Goal: Information Seeking & Learning: Check status

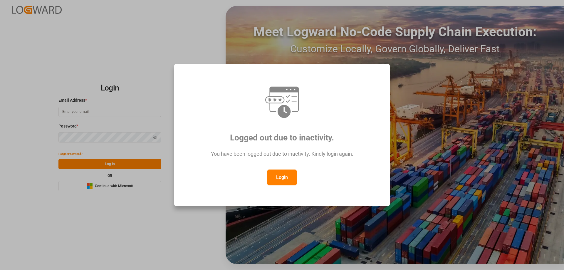
click at [284, 179] on button "Login" at bounding box center [281, 178] width 29 height 16
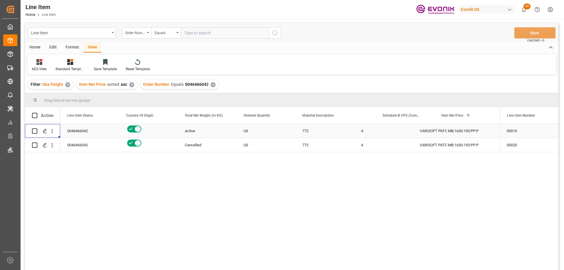
scroll to position [0, 118]
click at [52, 130] on icon "open menu" at bounding box center [52, 131] width 1 height 4
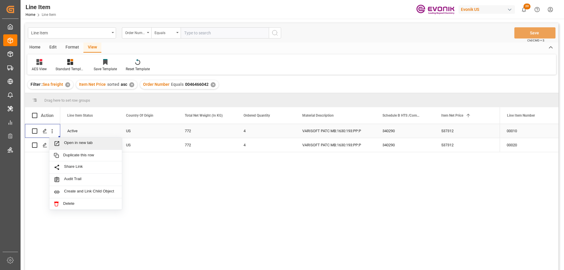
click at [71, 146] on span "Open in new tab" at bounding box center [90, 143] width 53 height 6
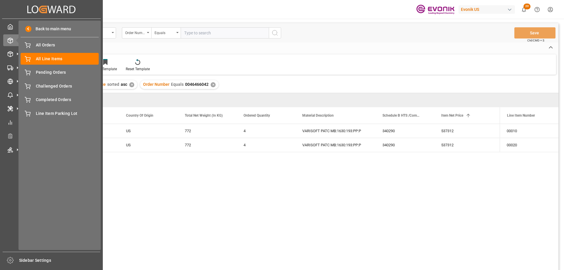
click at [51, 8] on icon at bounding box center [51, 9] width 9 height 7
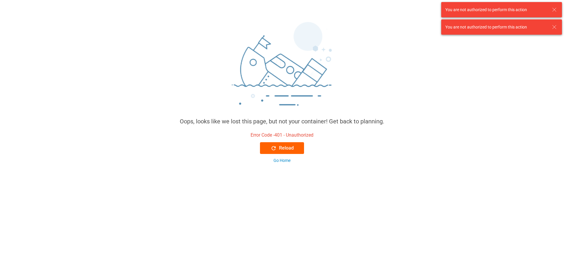
click at [291, 146] on div "Reload" at bounding box center [282, 148] width 23 height 7
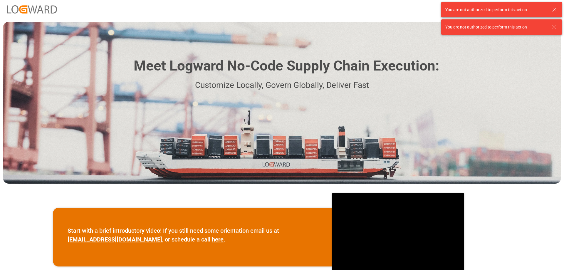
click at [553, 27] on icon at bounding box center [554, 27] width 7 height 7
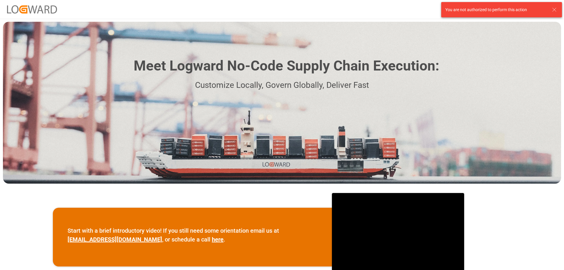
click at [553, 11] on icon at bounding box center [554, 9] width 7 height 7
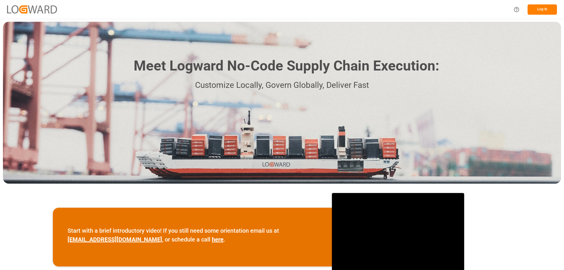
click at [542, 10] on button "Log In" at bounding box center [542, 9] width 29 height 10
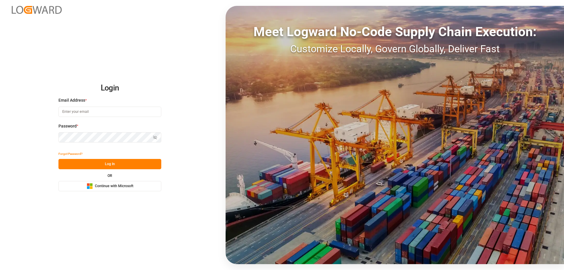
click at [101, 111] on input at bounding box center [109, 112] width 103 height 10
type input "Zachary.Glick@leschaco.com"
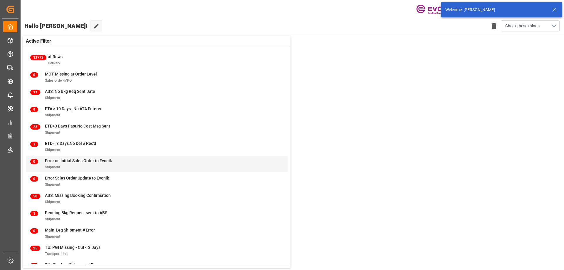
scroll to position [23, 0]
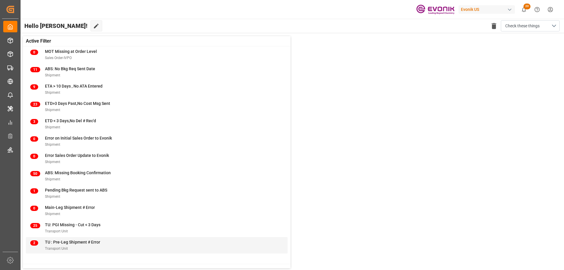
click at [70, 243] on span "TU : Pre-Leg Shipment # Error" at bounding box center [72, 242] width 55 height 5
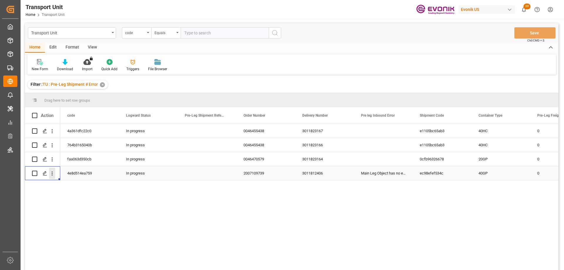
click at [53, 172] on icon "open menu" at bounding box center [52, 174] width 1 height 4
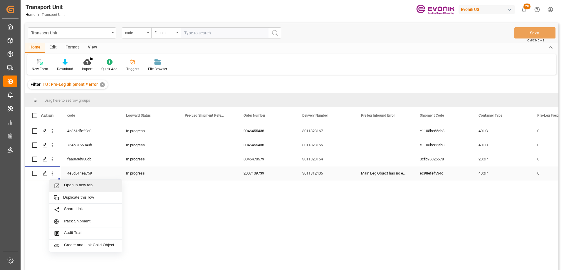
click at [86, 183] on span "Open in new tab" at bounding box center [90, 186] width 53 height 6
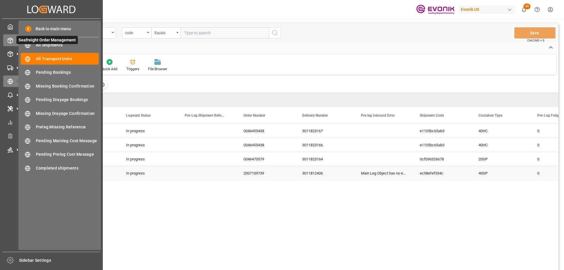
click at [10, 43] on icon at bounding box center [10, 41] width 6 height 6
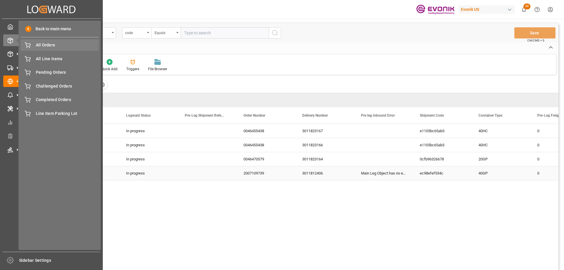
click at [38, 44] on span "All Orders" at bounding box center [67, 45] width 63 height 6
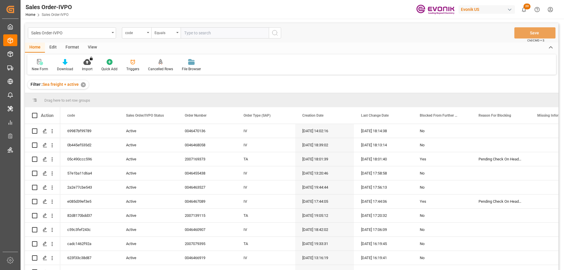
click at [148, 32] on icon "open menu" at bounding box center [148, 32] width 2 height 1
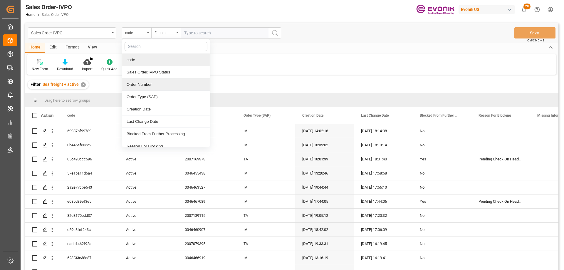
click at [138, 86] on div "Order Number" at bounding box center [166, 84] width 88 height 12
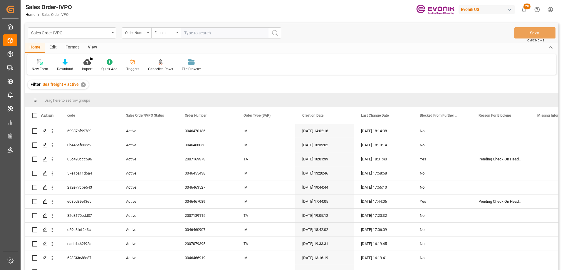
click at [205, 40] on div "Sales Order-IVPO Order Number Equals Save Ctrl/CMD + S" at bounding box center [292, 32] width 534 height 19
click at [205, 36] on input "text" at bounding box center [225, 32] width 88 height 11
paste input "0046437597"
type input "0046437597"
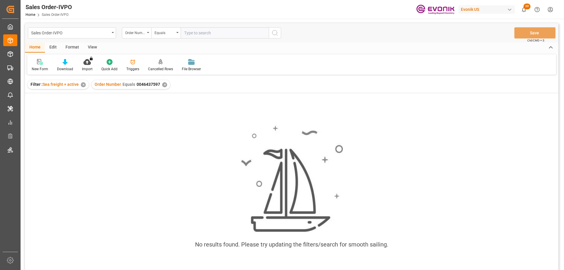
click at [83, 85] on div "✕" at bounding box center [83, 84] width 5 height 5
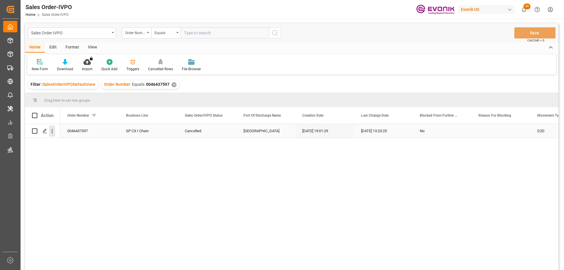
click at [51, 133] on icon "open menu" at bounding box center [52, 131] width 6 height 6
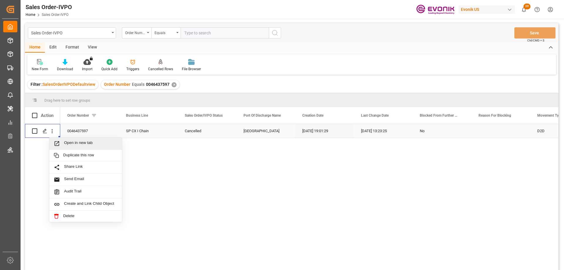
click at [63, 142] on span "Press SPACE to select this row." at bounding box center [59, 143] width 10 height 6
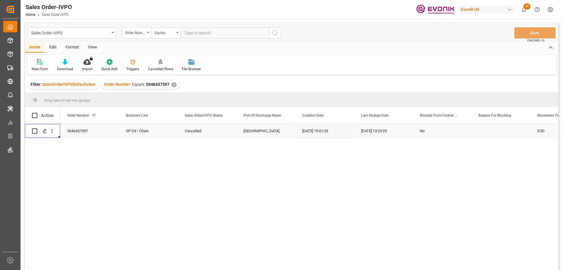
click at [204, 30] on input "text" at bounding box center [225, 32] width 88 height 11
paste input "0046472030"
type input "0046472030"
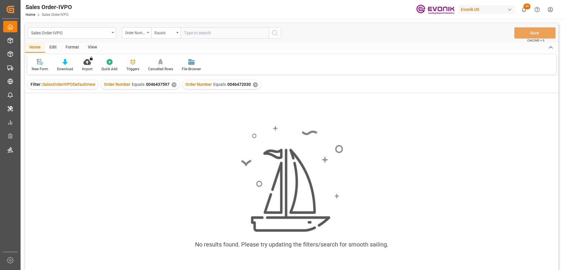
click at [172, 84] on div "✕" at bounding box center [174, 84] width 5 height 5
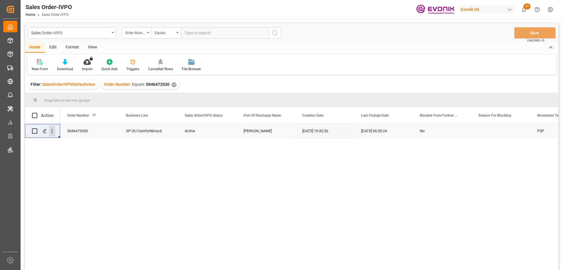
click at [51, 127] on button "open menu" at bounding box center [52, 130] width 6 height 11
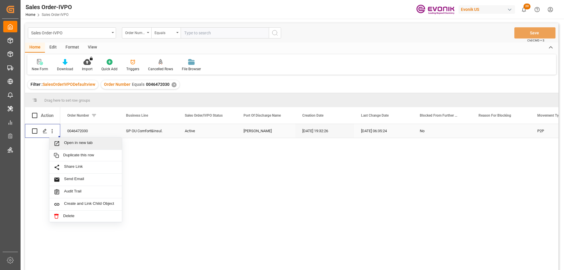
click at [71, 141] on span "Open in new tab" at bounding box center [90, 143] width 53 height 6
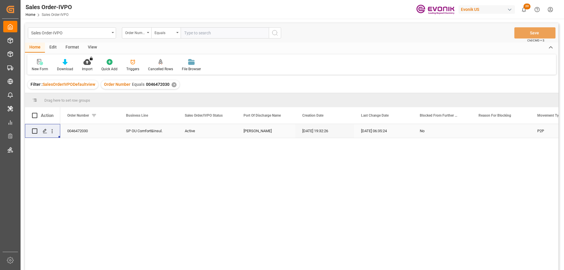
click at [212, 35] on input "text" at bounding box center [225, 32] width 88 height 11
paste input "2006312045"
type input "2006312045"
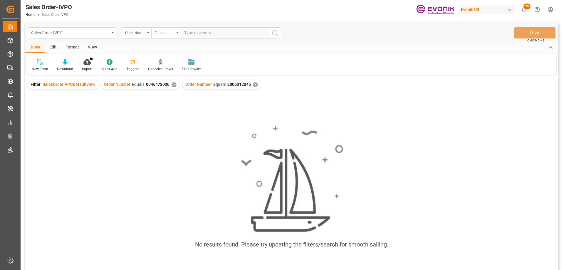
click at [174, 83] on div "✕" at bounding box center [174, 84] width 5 height 5
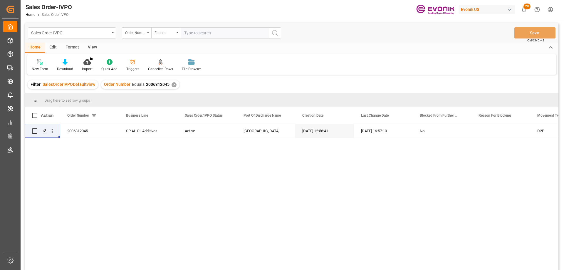
click at [222, 36] on input "text" at bounding box center [225, 32] width 88 height 11
paste input "2006716504"
type input "2006716504"
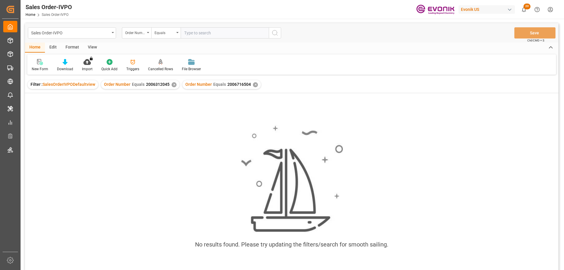
click at [172, 85] on div "✕" at bounding box center [174, 84] width 5 height 5
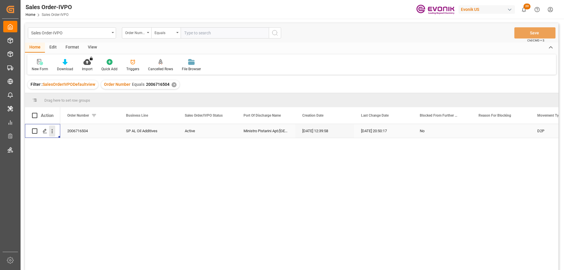
click at [50, 132] on icon "open menu" at bounding box center [52, 131] width 6 height 6
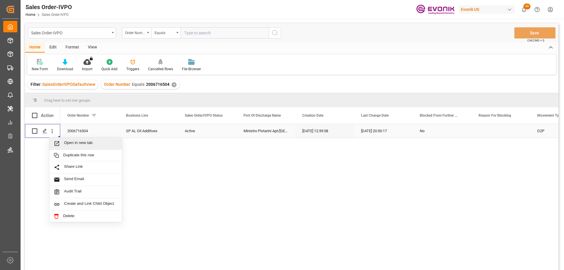
click at [78, 144] on span "Open in new tab" at bounding box center [90, 143] width 53 height 6
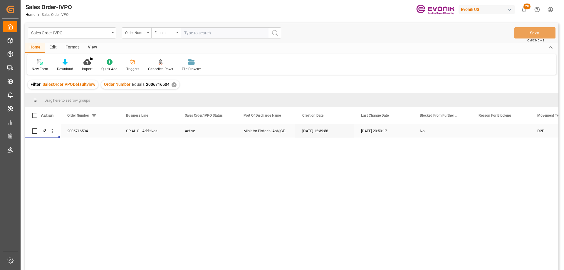
click at [195, 32] on input "text" at bounding box center [225, 32] width 88 height 11
paste input "2006716508"
type input "2006716508"
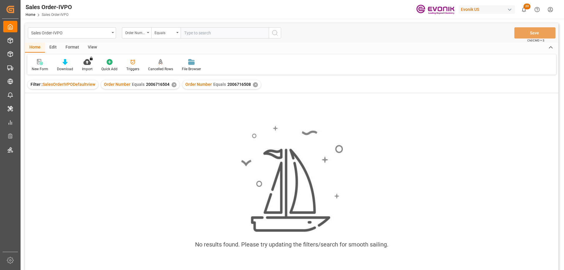
click at [174, 83] on div "✕" at bounding box center [174, 84] width 5 height 5
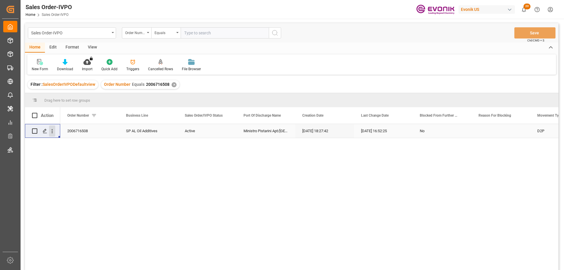
click at [53, 131] on icon "open menu" at bounding box center [52, 131] width 6 height 6
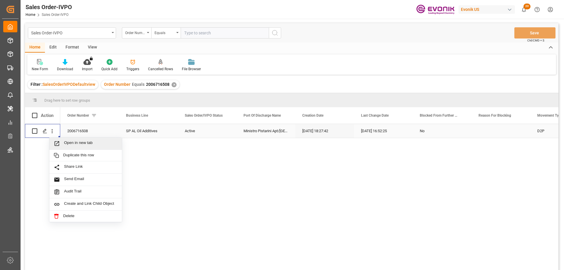
click at [76, 143] on span "Open in new tab" at bounding box center [90, 143] width 53 height 6
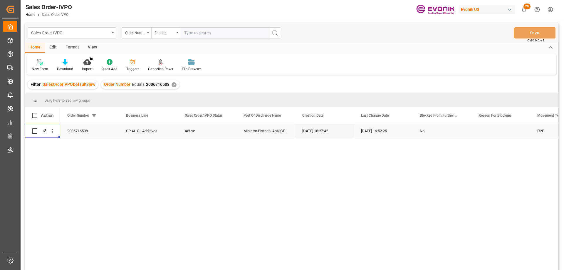
click at [207, 32] on input "text" at bounding box center [225, 32] width 88 height 11
paste input "2006716495"
type input "2006716495"
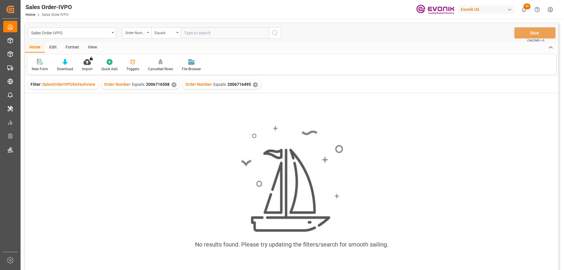
click at [173, 84] on div "✕" at bounding box center [174, 84] width 5 height 5
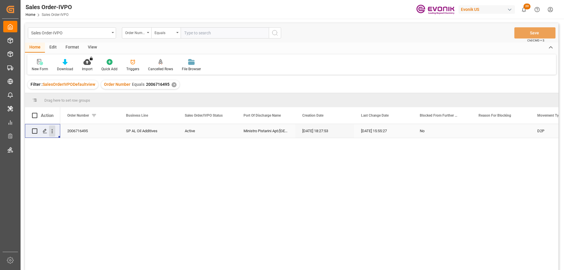
click at [50, 130] on icon "open menu" at bounding box center [52, 131] width 6 height 6
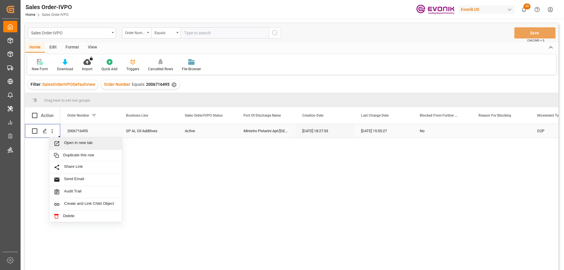
click at [71, 146] on span "Open in new tab" at bounding box center [90, 143] width 53 height 6
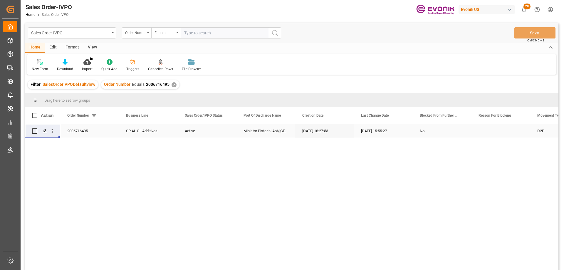
click at [245, 31] on input "text" at bounding box center [225, 32] width 88 height 11
paste input "2006672005"
type input "2006672005"
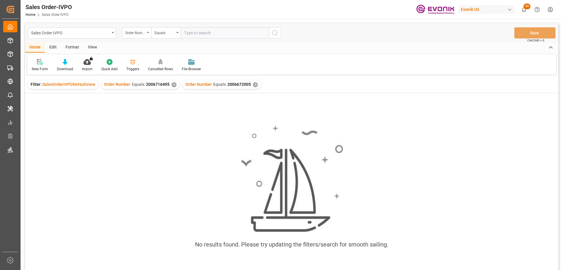
click at [173, 86] on div "✕" at bounding box center [174, 84] width 5 height 5
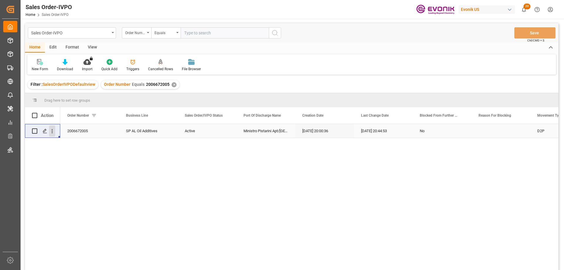
click at [52, 129] on icon "open menu" at bounding box center [52, 131] width 6 height 6
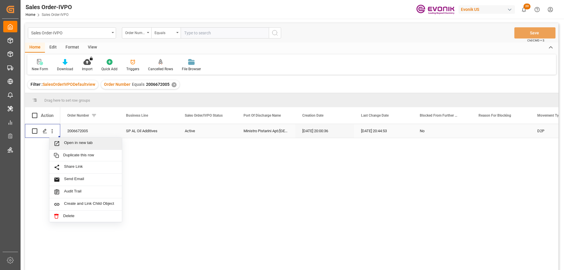
click at [79, 143] on span "Open in new tab" at bounding box center [90, 143] width 53 height 6
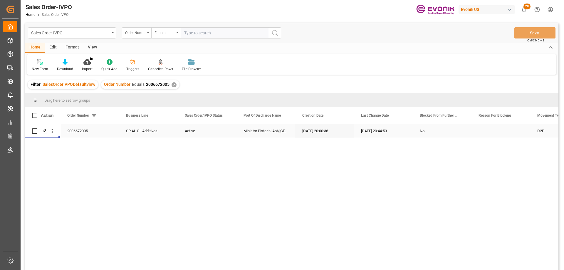
click at [205, 31] on input "text" at bounding box center [225, 32] width 88 height 11
paste input "2006672137"
type input "2006672137"
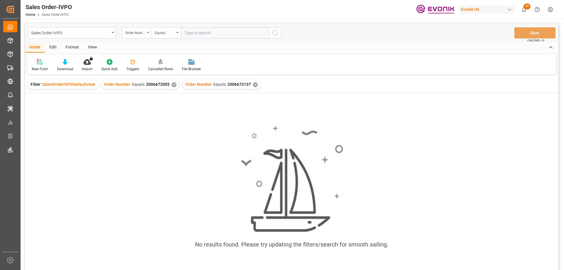
click at [174, 85] on div "✕" at bounding box center [174, 84] width 5 height 5
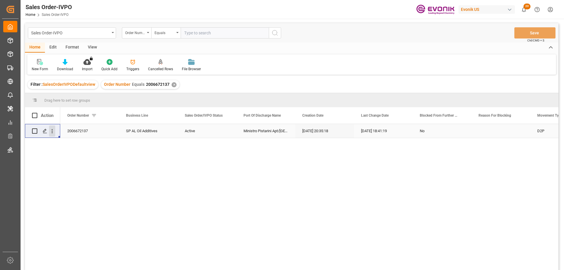
click at [53, 129] on icon "open menu" at bounding box center [52, 131] width 6 height 6
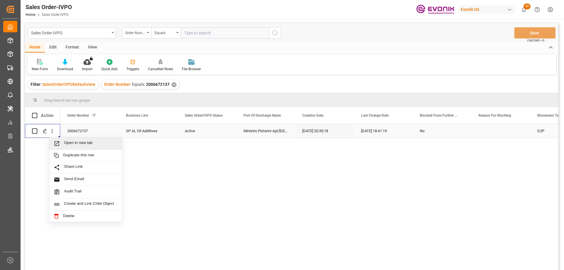
click at [76, 145] on span "Open in new tab" at bounding box center [90, 143] width 53 height 6
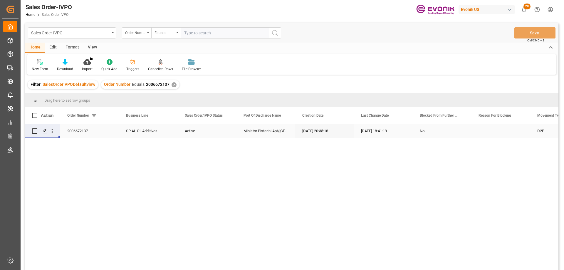
click at [203, 31] on input "text" at bounding box center [225, 32] width 88 height 11
paste input "46395714"
type input "0046395714"
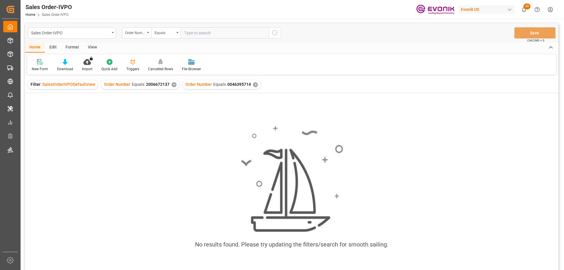
click at [173, 85] on div "✕" at bounding box center [174, 84] width 5 height 5
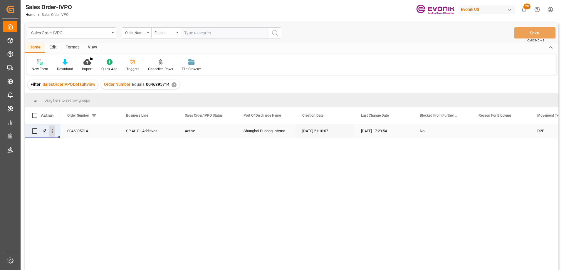
click at [53, 128] on icon "open menu" at bounding box center [52, 131] width 6 height 6
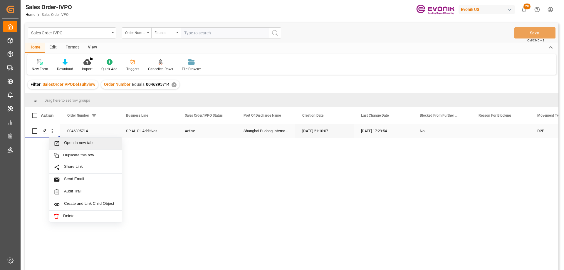
click at [78, 145] on span "Open in new tab" at bounding box center [90, 143] width 53 height 6
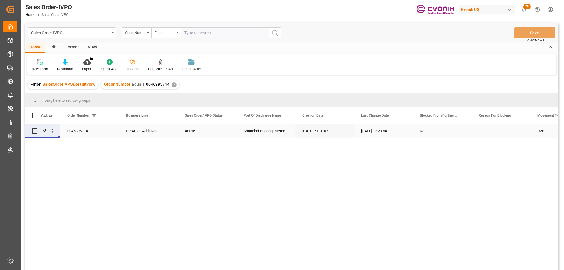
click at [220, 32] on input "text" at bounding box center [225, 32] width 88 height 11
paste input "2006373088"
type input "2006373088"
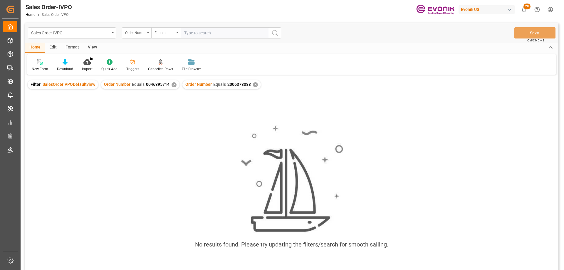
click at [172, 85] on div "✕" at bounding box center [174, 84] width 5 height 5
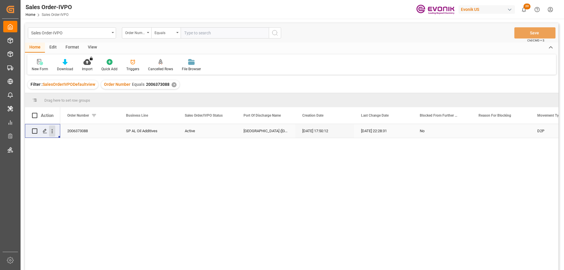
click at [53, 132] on icon "open menu" at bounding box center [52, 131] width 6 height 6
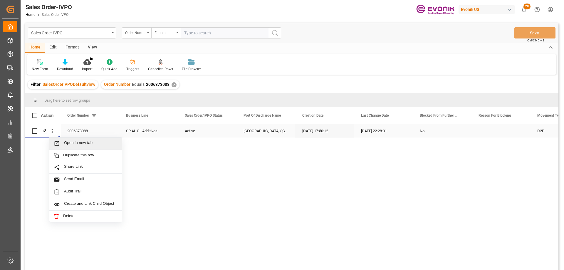
click at [69, 144] on span "Open in new tab" at bounding box center [90, 143] width 53 height 6
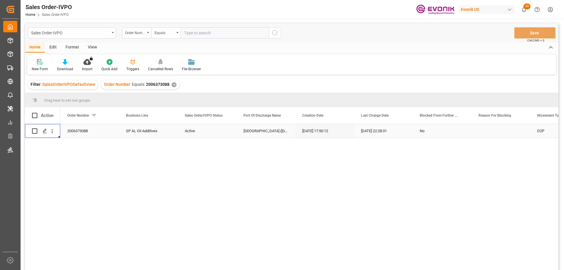
click at [211, 36] on input "text" at bounding box center [225, 32] width 88 height 11
paste input "2006373088"
type input "2006373088"
click at [174, 83] on div "✕" at bounding box center [174, 84] width 5 height 5
click at [53, 132] on icon "open menu" at bounding box center [52, 131] width 6 height 6
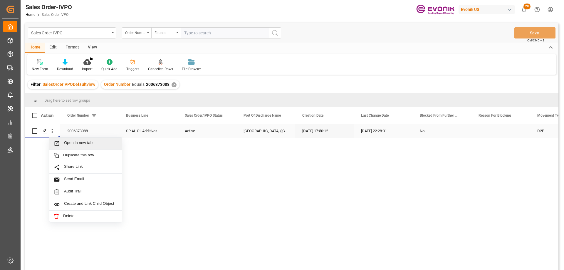
click at [72, 144] on span "Open in new tab" at bounding box center [90, 143] width 53 height 6
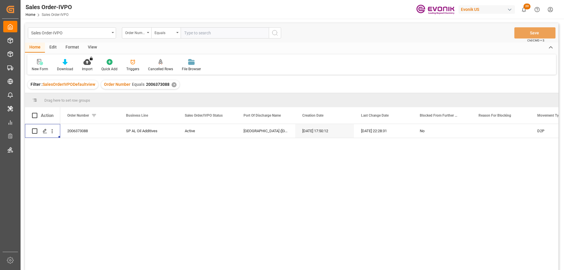
click at [203, 35] on input "text" at bounding box center [225, 32] width 88 height 11
click at [197, 29] on input "text" at bounding box center [225, 32] width 88 height 11
paste input "2006716504"
type input "2006716504"
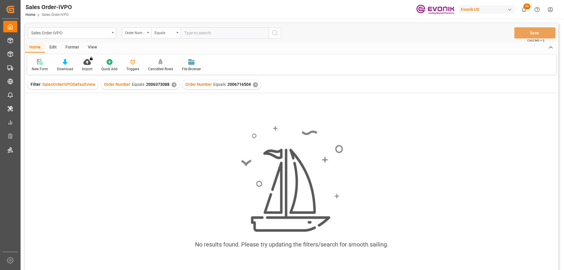
click at [172, 85] on div "✕" at bounding box center [174, 84] width 5 height 5
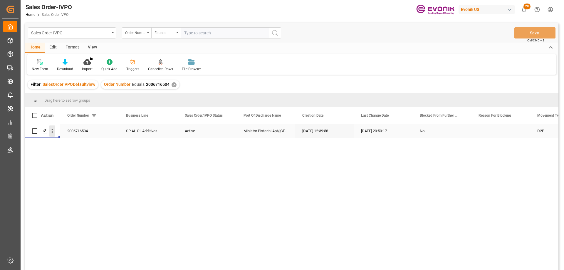
click at [53, 130] on icon "open menu" at bounding box center [52, 131] width 6 height 6
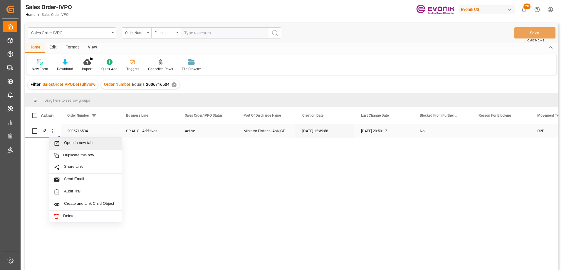
click at [87, 143] on span "Open in new tab" at bounding box center [90, 143] width 53 height 6
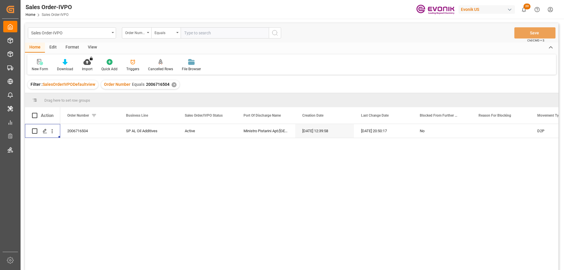
click at [217, 30] on input "text" at bounding box center [225, 32] width 88 height 11
paste input "2006716508"
type input "2006716508"
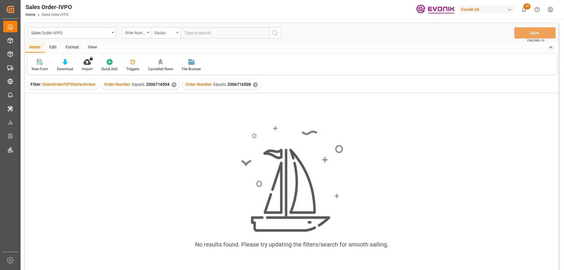
click at [172, 85] on div "✕" at bounding box center [174, 84] width 5 height 5
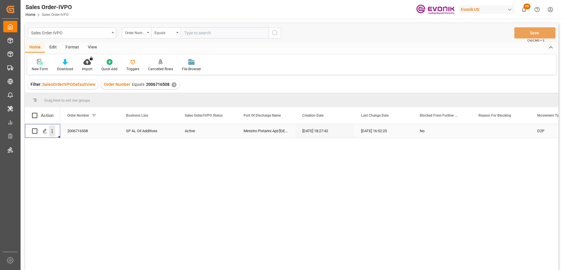
click at [52, 132] on icon "open menu" at bounding box center [52, 131] width 6 height 6
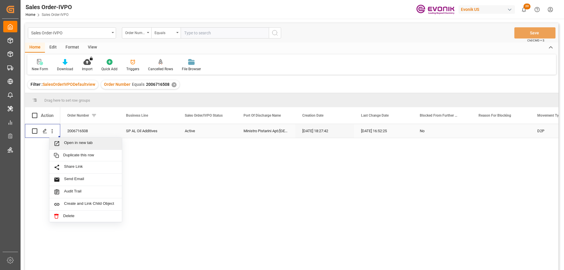
click at [69, 141] on span "Open in new tab" at bounding box center [90, 143] width 53 height 6
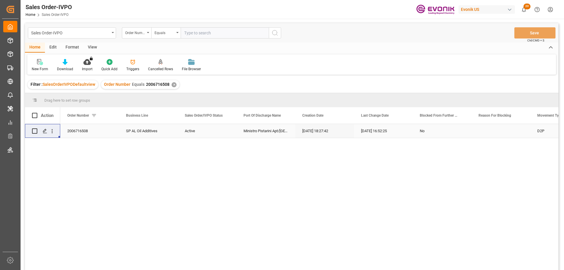
click at [252, 33] on input "text" at bounding box center [225, 32] width 88 height 11
paste input "2006716495"
type input "2006716495"
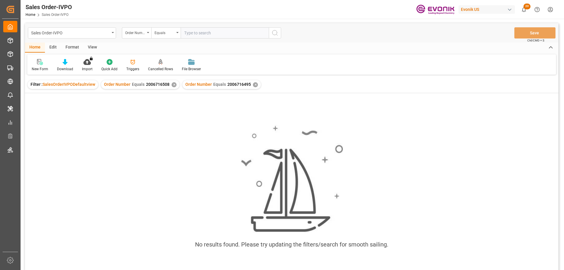
click at [173, 84] on div "✕" at bounding box center [174, 84] width 5 height 5
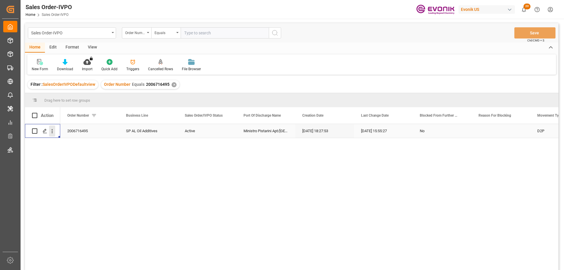
click at [51, 131] on icon "open menu" at bounding box center [52, 131] width 6 height 6
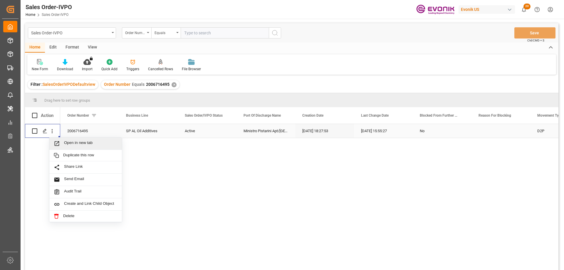
click at [67, 143] on span "Open in new tab" at bounding box center [90, 143] width 53 height 6
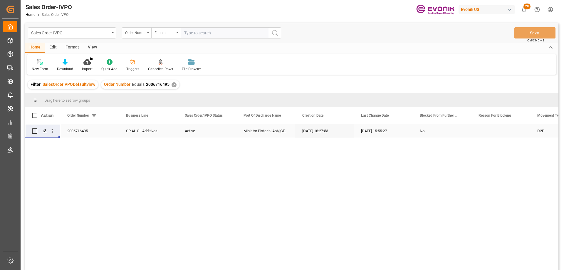
click at [197, 35] on input "text" at bounding box center [225, 32] width 88 height 11
paste input "2006672005"
type input "2006672005"
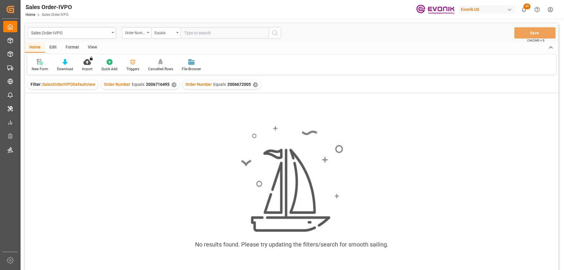
click at [172, 87] on div "✕" at bounding box center [174, 84] width 5 height 5
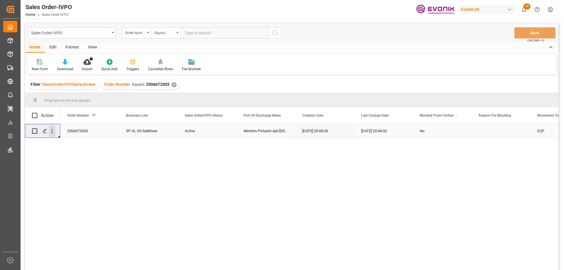
click at [51, 128] on icon "open menu" at bounding box center [52, 131] width 6 height 6
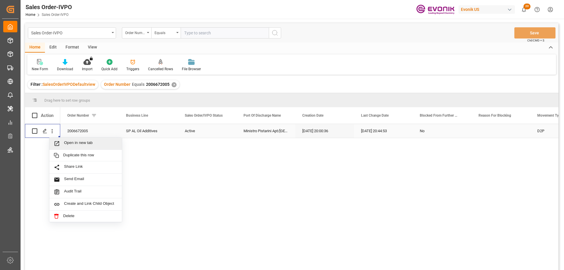
click at [78, 140] on div "Open in new tab" at bounding box center [85, 144] width 73 height 12
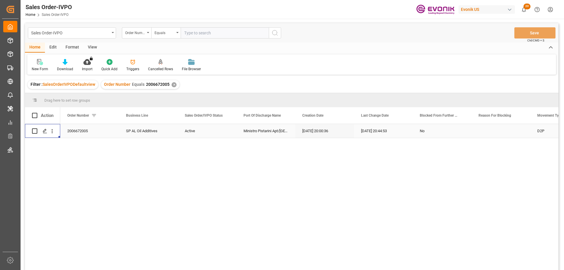
click at [219, 28] on input "text" at bounding box center [225, 32] width 88 height 11
paste input "2006672137"
type input "2006672137"
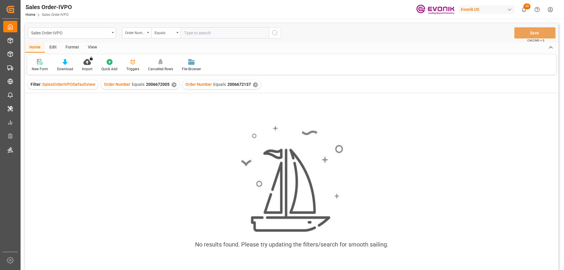
click at [172, 86] on div "✕" at bounding box center [174, 84] width 5 height 5
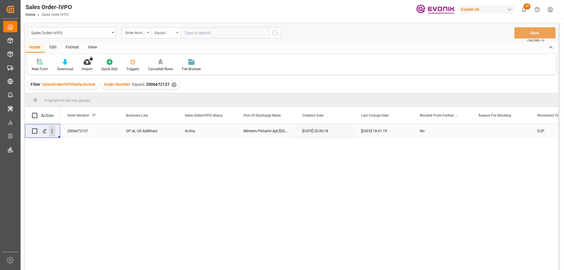
click at [53, 132] on icon "open menu" at bounding box center [52, 131] width 6 height 6
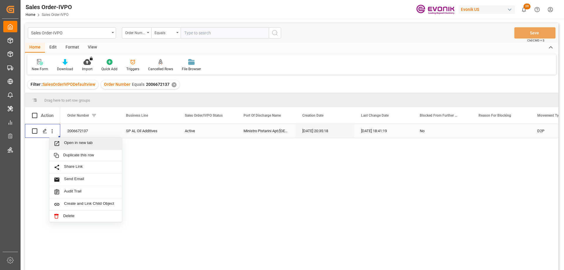
click at [70, 141] on span "Open in new tab" at bounding box center [90, 143] width 53 height 6
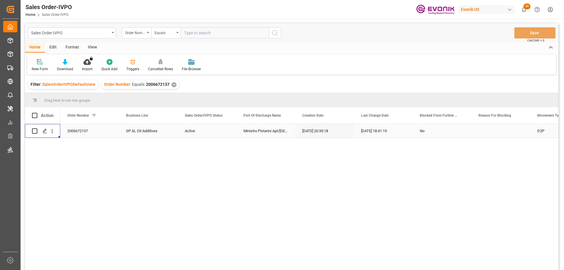
click at [210, 38] on input "text" at bounding box center [225, 32] width 88 height 11
paste input "46395714"
type input "0046395714"
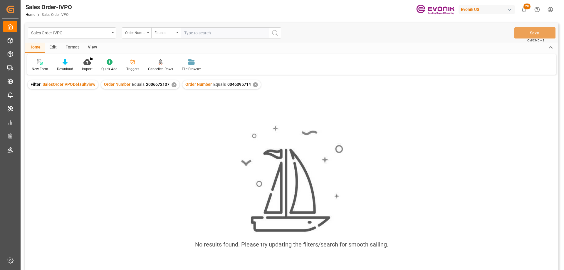
click at [173, 83] on div "✕" at bounding box center [174, 84] width 5 height 5
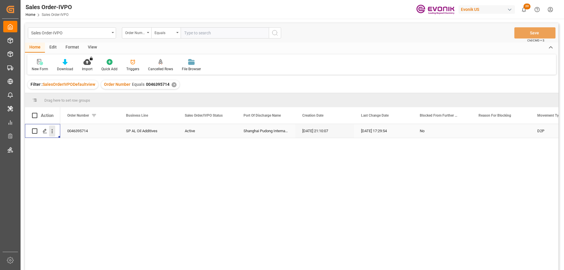
click at [51, 133] on icon "open menu" at bounding box center [52, 131] width 6 height 6
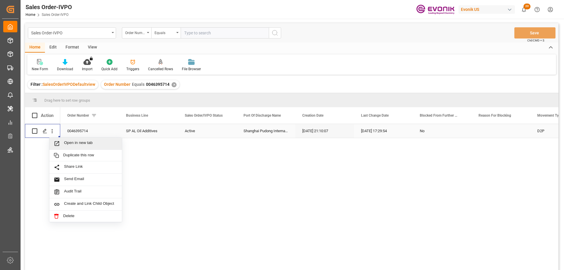
click at [75, 145] on span "Open in new tab" at bounding box center [90, 143] width 53 height 6
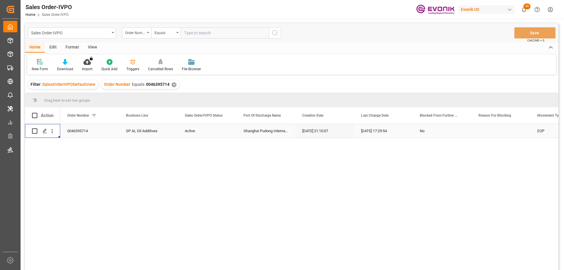
click at [213, 32] on input "text" at bounding box center [225, 32] width 88 height 11
paste input "2006373088"
click at [174, 83] on div "✕" at bounding box center [174, 84] width 5 height 5
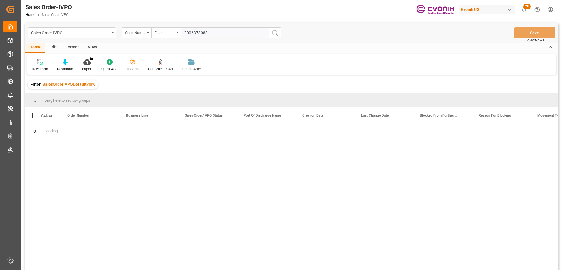
click at [205, 36] on input "2006373088" at bounding box center [225, 32] width 88 height 11
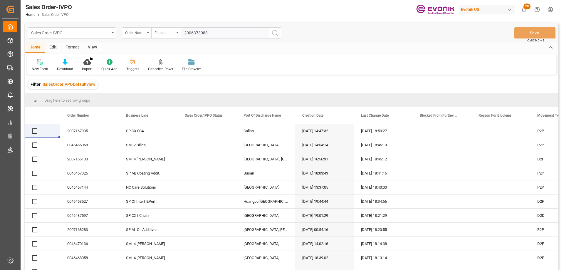
paste input "2006373088"
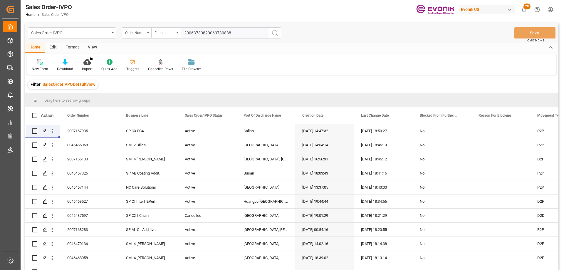
click at [205, 36] on input "20063730820063730888" at bounding box center [225, 32] width 88 height 11
paste input "text"
type input "2006373088"
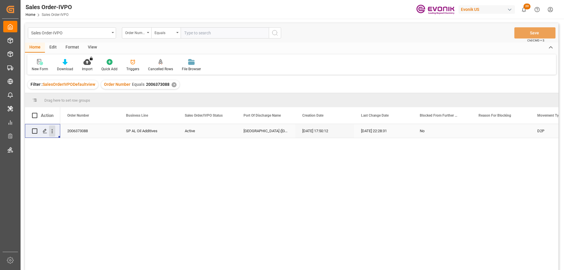
click at [53, 129] on icon "open menu" at bounding box center [52, 131] width 6 height 6
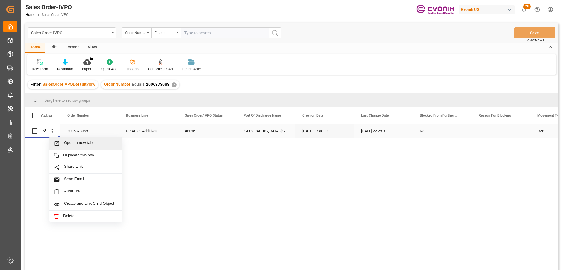
click at [78, 141] on span "Open in new tab" at bounding box center [90, 143] width 53 height 6
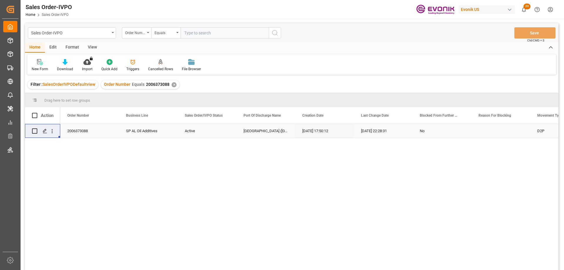
click at [201, 37] on input "text" at bounding box center [225, 32] width 88 height 11
paste input "2006312045"
type input "2006312045"
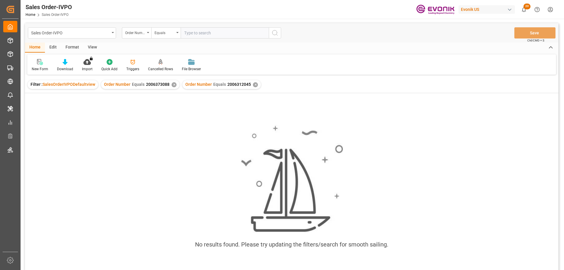
click at [172, 86] on div "✕" at bounding box center [174, 84] width 5 height 5
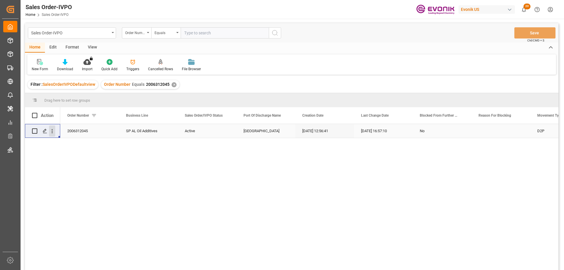
click at [53, 130] on icon "open menu" at bounding box center [52, 131] width 6 height 6
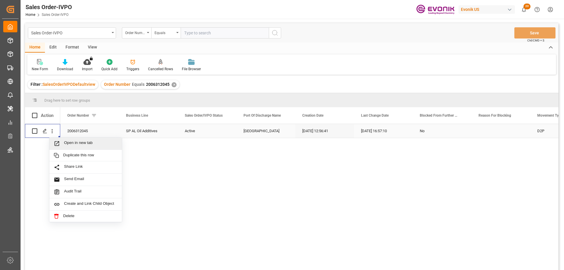
click at [76, 140] on div "Open in new tab" at bounding box center [85, 144] width 73 height 12
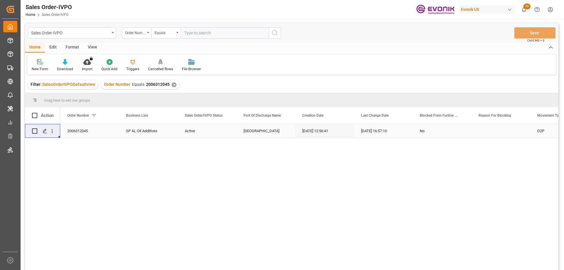
click at [214, 31] on input "text" at bounding box center [225, 32] width 88 height 11
paste input "2006265278"
type input "2006265278"
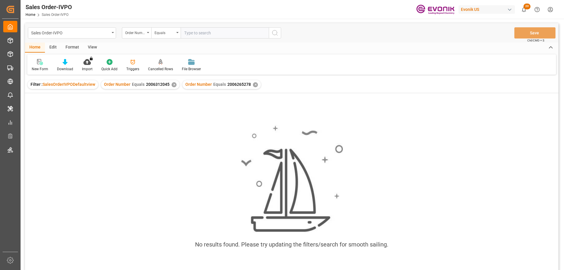
click at [173, 85] on div "✕" at bounding box center [174, 84] width 5 height 5
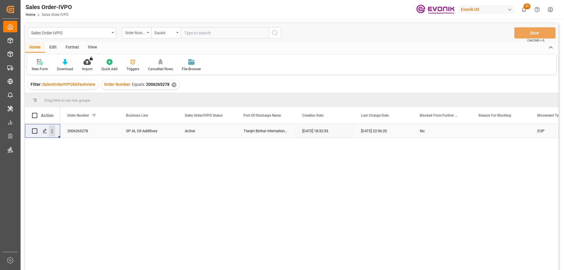
click at [53, 128] on icon "open menu" at bounding box center [52, 131] width 6 height 6
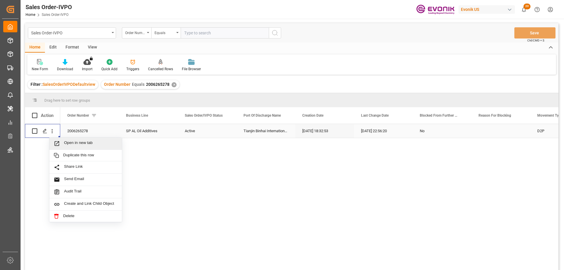
click at [63, 142] on span "Press SPACE to select this row." at bounding box center [59, 143] width 10 height 6
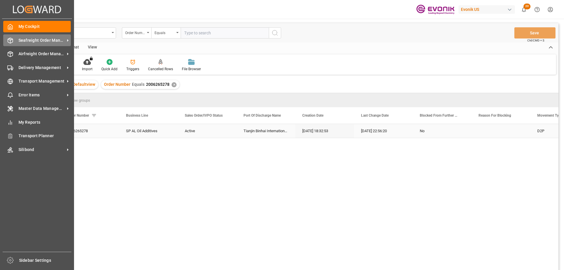
click at [43, 42] on span "Seafreight Order Management" at bounding box center [42, 40] width 46 height 6
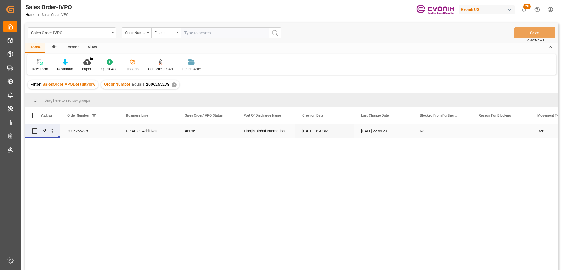
click at [219, 35] on input "text" at bounding box center [225, 32] width 88 height 11
paste input "46466103"
click at [186, 36] on input "46466103" at bounding box center [225, 32] width 88 height 11
click at [184, 34] on input "46466103" at bounding box center [225, 32] width 88 height 11
type input "0046466103"
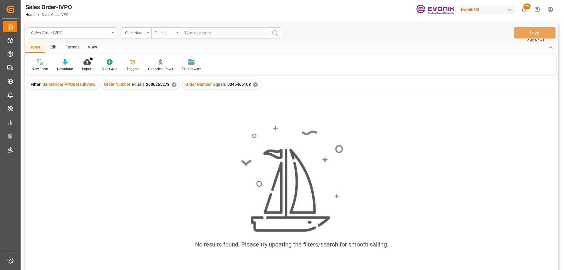
click at [175, 86] on div "Order Number Equals 2006265278 ✕" at bounding box center [140, 84] width 78 height 9
click at [173, 85] on div "✕" at bounding box center [174, 84] width 5 height 5
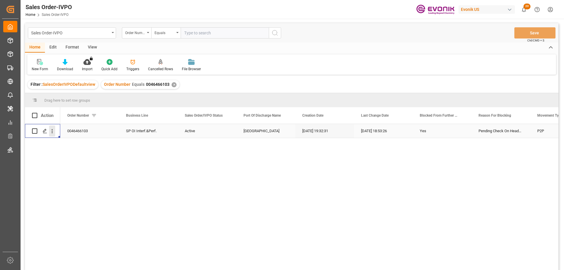
click at [53, 129] on icon "open menu" at bounding box center [52, 131] width 6 height 6
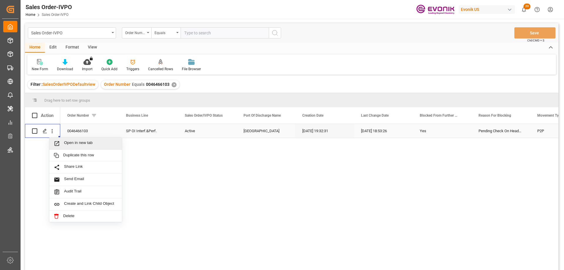
click at [71, 142] on span "Open in new tab" at bounding box center [90, 143] width 53 height 6
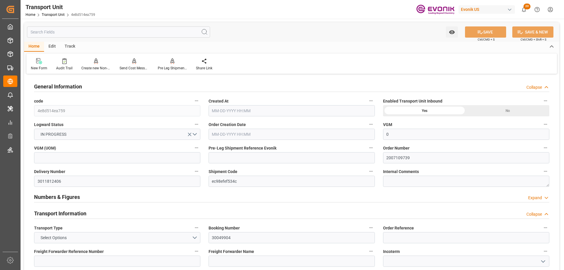
type input "0"
type input "Hapag [PERSON_NAME]"
type input "Hapag Lloyd Aktiengesellschaft"
type input "USSAV"
type input "BEANR"
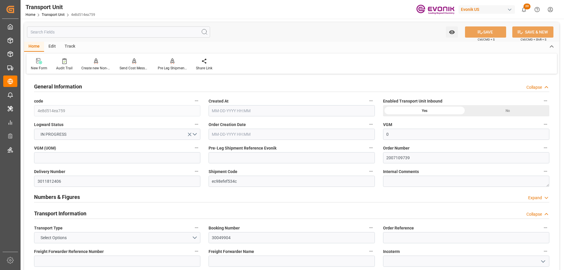
type input "19499.7"
type input "[DATE] 03:50"
type input "10-16-2025"
type input "09-28-2025 00:00"
type input "09-21-2025 00:00"
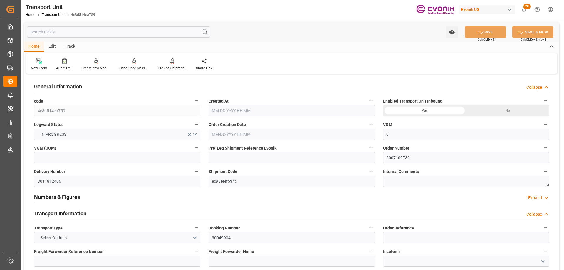
type input "10-13-2025 00:00"
type input "10-06-2025 00:00"
type input "09-24-2025 12:00"
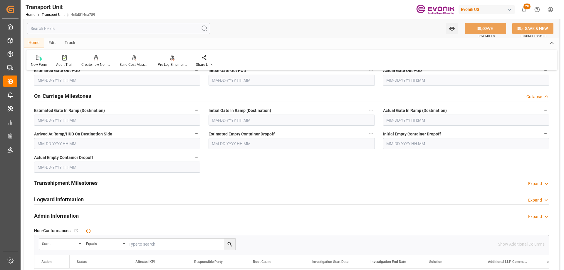
scroll to position [823, 0]
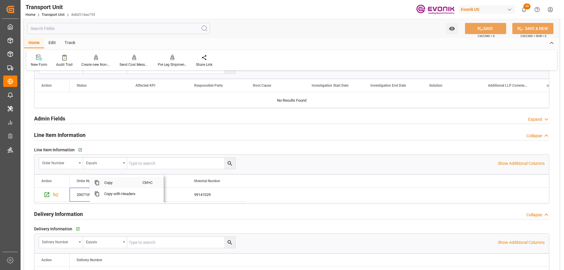
click at [107, 185] on span "Copy" at bounding box center [121, 182] width 43 height 11
click at [91, 29] on input "text" at bounding box center [118, 28] width 183 height 11
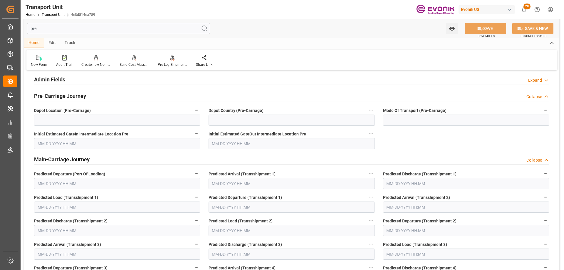
scroll to position [2, 0]
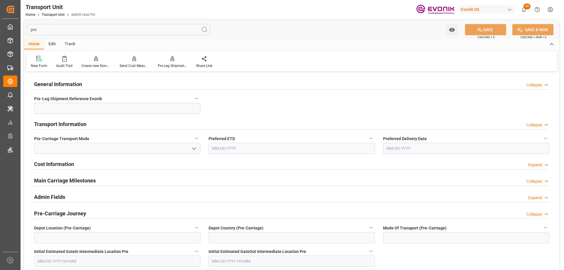
type input "pre"
click at [195, 99] on icon "button" at bounding box center [196, 98] width 5 height 5
click at [206, 100] on li "Audits" at bounding box center [208, 99] width 30 height 10
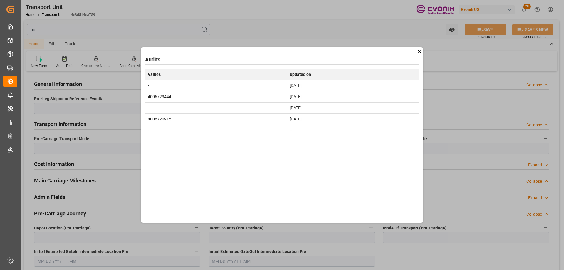
click at [309, 231] on div "Audits Values Updated on - Sep 9, 2025 4006723444 Sep 8, 2025 - Sep 8, 2025 400…" at bounding box center [282, 135] width 564 height 270
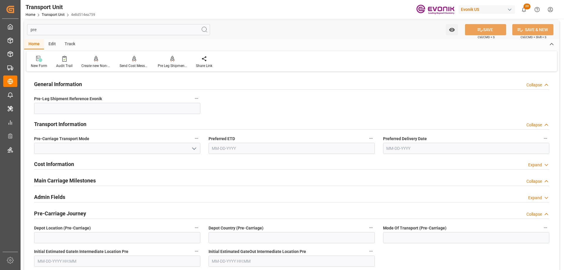
scroll to position [0, 0]
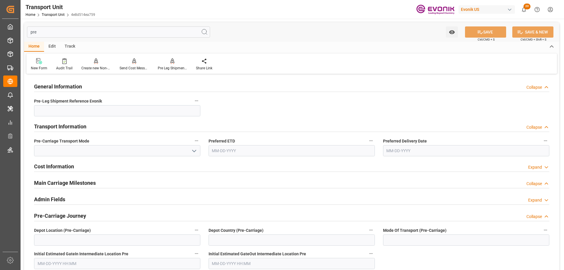
click at [42, 34] on input "pre" at bounding box center [118, 31] width 183 height 11
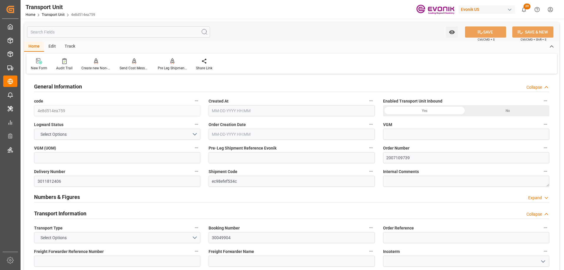
type input "4e8d514ea759"
type input "2007109739"
type input "3011812406"
type input "ec98efef534c"
type input "30049904"
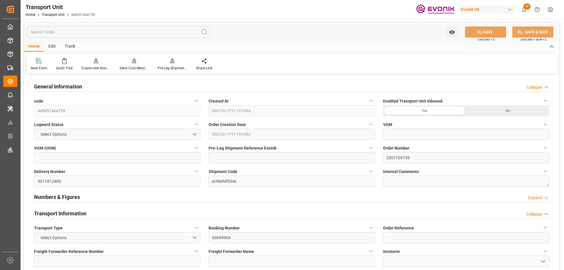
type input "HLCU"
type textarea "72086"
type input "United States"
type textarea "67067"
type input "Germany"
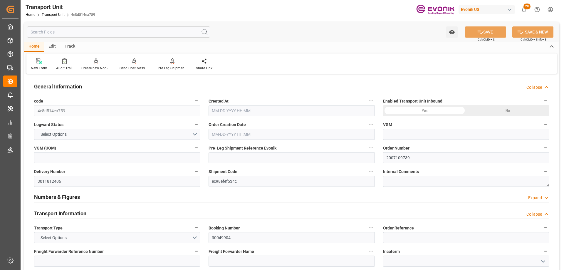
type input "Savannah"
type input "[GEOGRAPHIC_DATA]"
type input "kg"
type input "0"
type input "Hapag Lloyd"
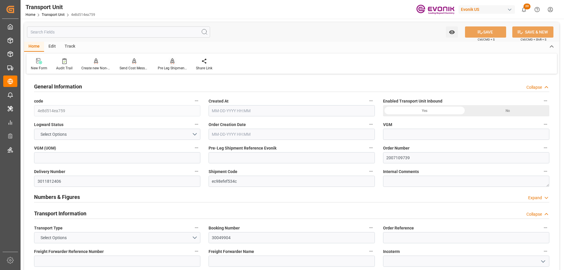
type input "Hapag Lloyd Aktiengesellschaft"
type input "USSAV"
type input "BEANR"
type input "19499.7"
type input "08-07-2025 03:50"
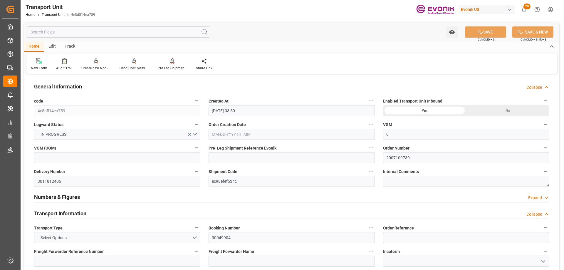
type input "10-16-2025"
type input "09-28-2025 00:00"
type input "09-21-2025 00:00"
type input "10-13-2025 00:00"
type input "10-06-2025 00:00"
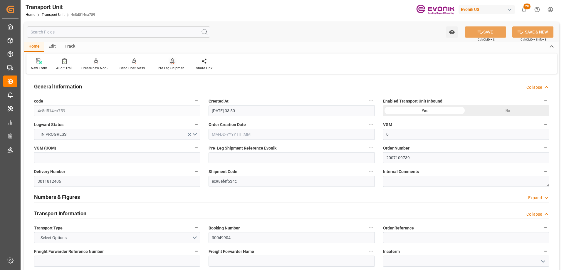
type input "09-24-2025 12:00"
click at [369, 149] on icon "button" at bounding box center [371, 147] width 5 height 5
click at [378, 147] on li "Audits" at bounding box center [382, 148] width 30 height 10
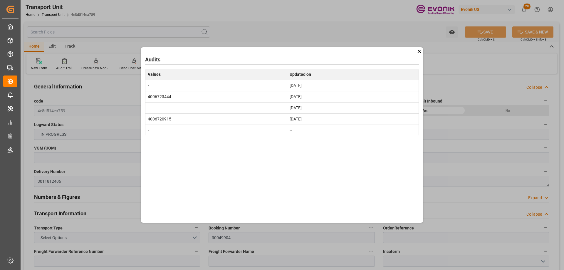
click at [418, 51] on icon at bounding box center [419, 51] width 6 height 6
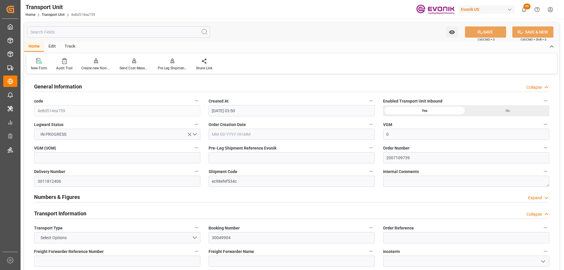
click at [371, 172] on icon "button" at bounding box center [371, 171] width 5 height 5
click at [390, 182] on li "Open Parent Object" at bounding box center [394, 181] width 54 height 10
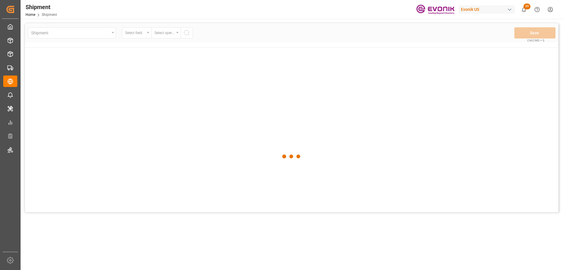
drag, startPoint x: 0, startPoint y: 0, endPoint x: 394, endPoint y: 5, distance: 393.6
click at [394, 5] on div "Shipment Home Shipment Evonik US 20 Notifications Only show unread All Mark all…" at bounding box center [290, 9] width 548 height 19
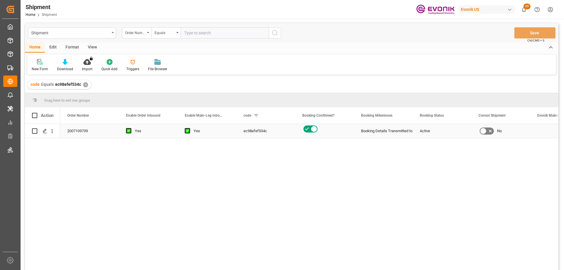
click at [45, 132] on icon "Press SPACE to select this row." at bounding box center [45, 131] width 5 height 5
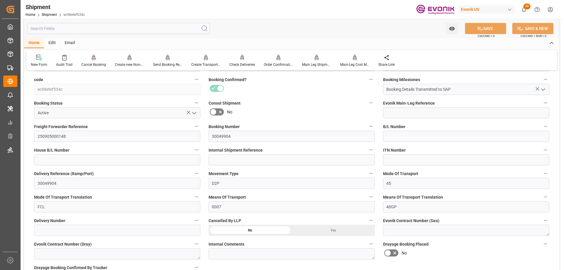
scroll to position [88, 0]
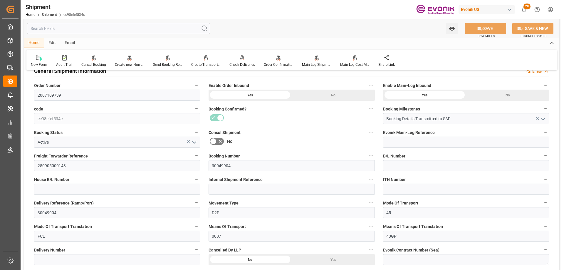
click at [131, 32] on input "text" at bounding box center [118, 28] width 183 height 11
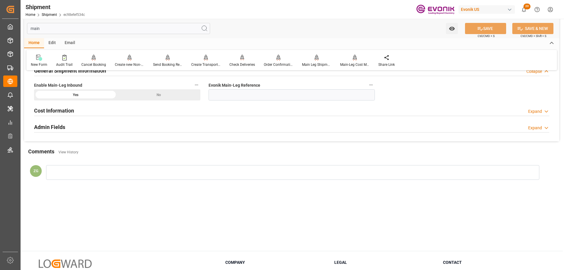
scroll to position [0, 0]
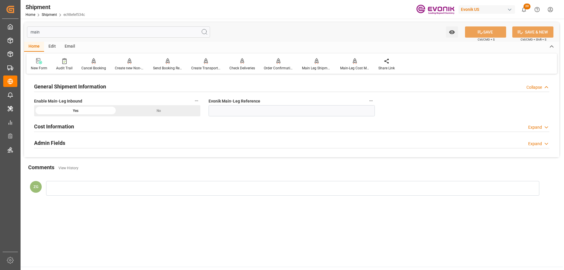
click at [369, 101] on icon "button" at bounding box center [371, 100] width 5 height 5
click at [380, 101] on li "Audits" at bounding box center [382, 101] width 30 height 10
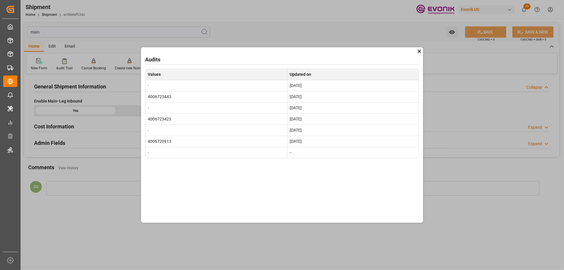
click at [462, 178] on div "Audits Values Updated on - Sep 9, 2025 4006723443 Sep 8, 2025 - Sep 8, 2025 400…" at bounding box center [282, 135] width 564 height 270
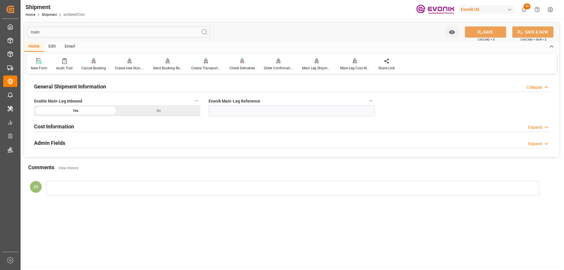
click at [58, 30] on input "main" at bounding box center [118, 31] width 183 height 11
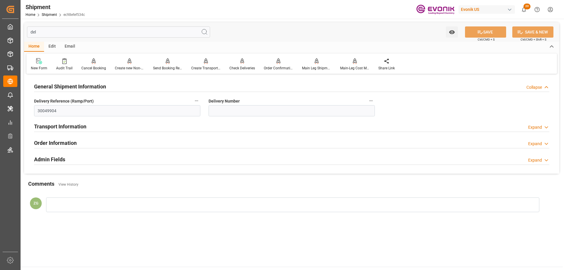
type input "del"
click at [373, 101] on icon "button" at bounding box center [371, 100] width 5 height 5
click at [379, 98] on li "Audits" at bounding box center [382, 101] width 30 height 10
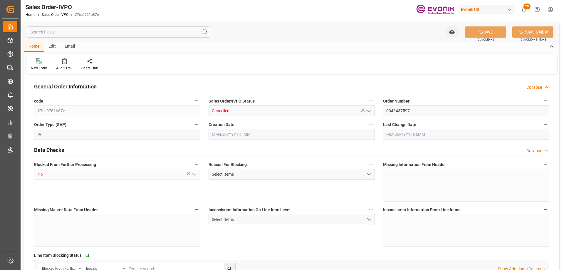
type input "BEANR"
type input "[PERSON_NAME][EMAIL_ADDRESS] No..: [PHONE_NUMBER]"
type input "0"
type input "1"
type input "2"
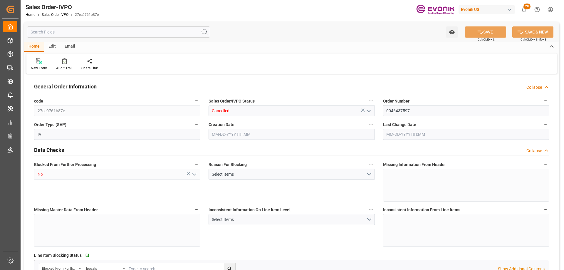
type input "0"
type input "17000"
type input "30"
type input "[DATE] 19:01"
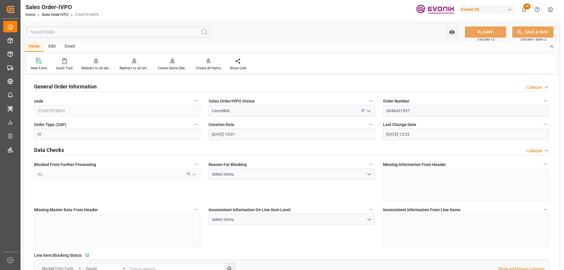
type input "09-08-2025 13:23"
type input "nadine.weissaag@evonik.comTelephone No..: +49 2365 49 4326"
click at [138, 66] on div "Redirect to all shipments" at bounding box center [134, 68] width 29 height 5
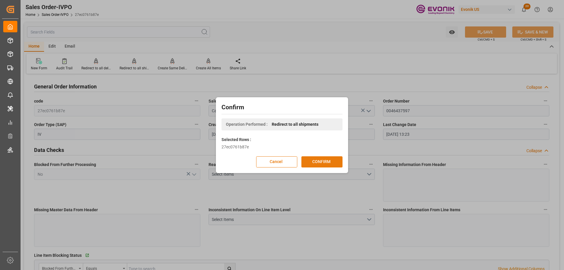
click at [312, 160] on button "CONFIRM" at bounding box center [322, 161] width 41 height 11
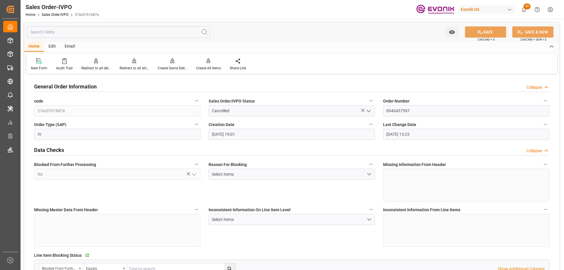
type input "nadine.weissaag@evonik.comTelephone No..: +49 2365 49 4326"
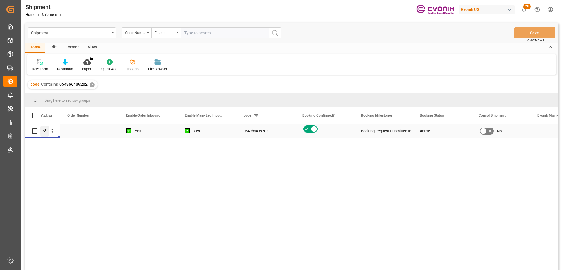
click at [44, 133] on icon "Press SPACE to select this row." at bounding box center [45, 131] width 5 height 5
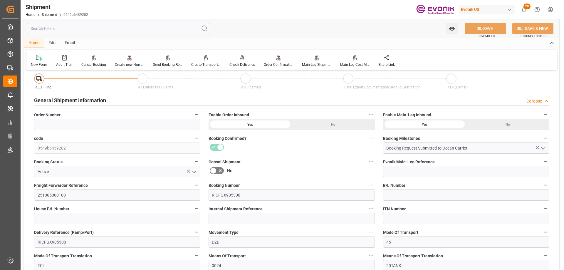
scroll to position [176, 0]
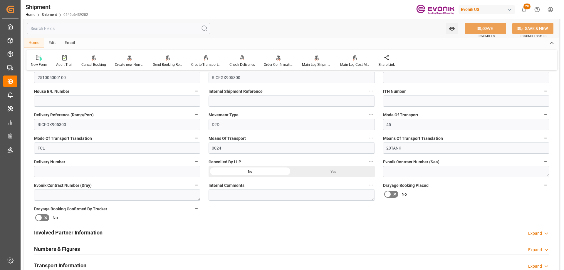
click at [54, 232] on h2 "Involved Partner Information" at bounding box center [68, 233] width 68 height 8
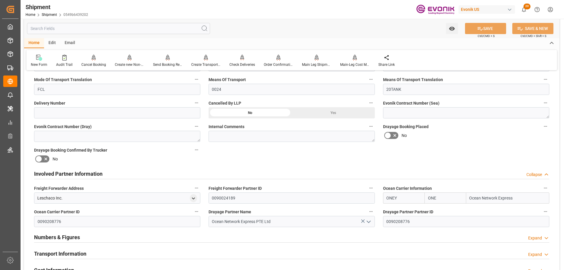
scroll to position [411, 0]
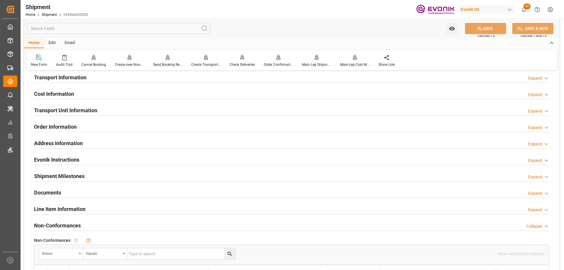
click at [71, 207] on h2 "Line Item Information" at bounding box center [59, 209] width 51 height 8
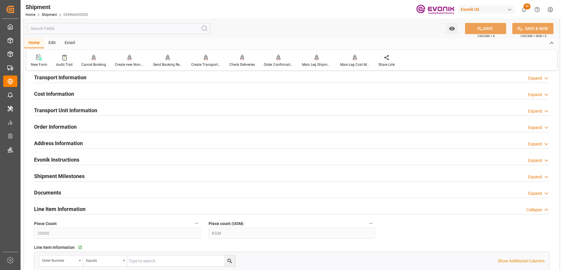
scroll to position [529, 0]
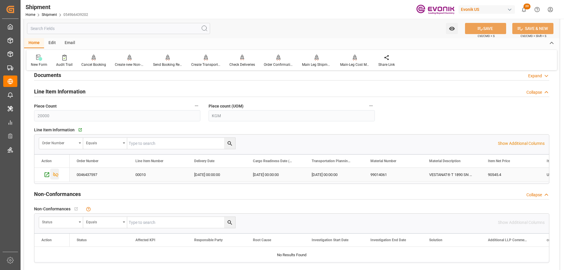
click at [55, 177] on icon "Press SPACE to select this row." at bounding box center [56, 175] width 6 height 6
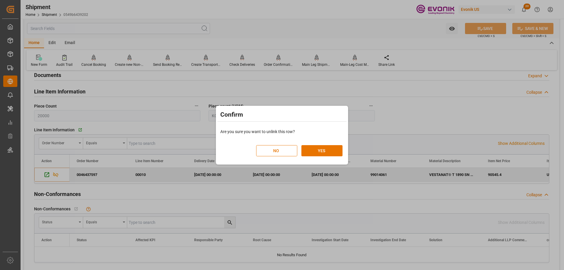
click at [326, 157] on div "NO YES" at bounding box center [281, 148] width 129 height 26
click at [325, 154] on button "YES" at bounding box center [322, 150] width 41 height 11
click at [323, 153] on button "YES" at bounding box center [322, 150] width 41 height 11
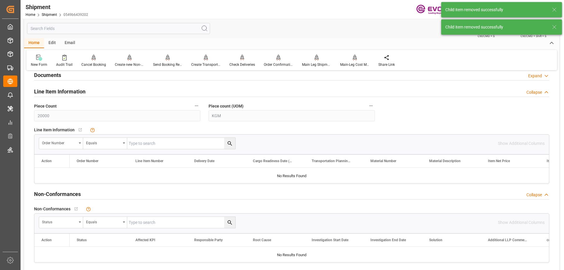
scroll to position [441, 0]
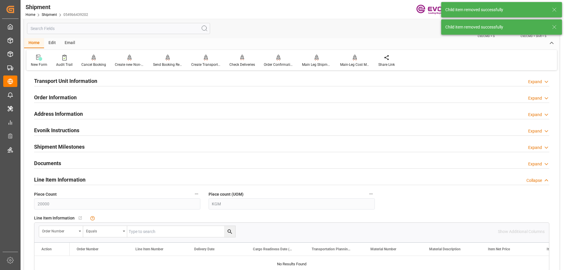
click at [51, 83] on h2 "Transport Unit Information" at bounding box center [65, 81] width 63 height 8
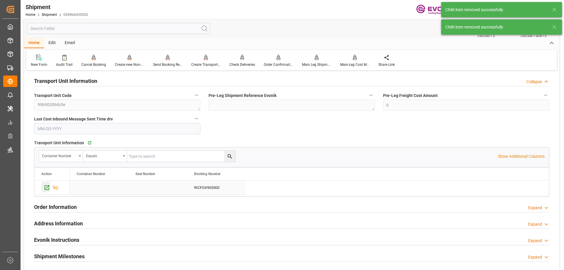
click at [45, 184] on div "Press SPACE to select this row." at bounding box center [45, 187] width 9 height 11
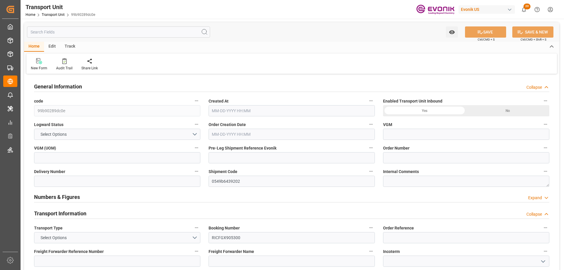
type input "ONE"
type input "Ocean Network Express"
type input "USMSY"
type input "BEANR"
type input "0"
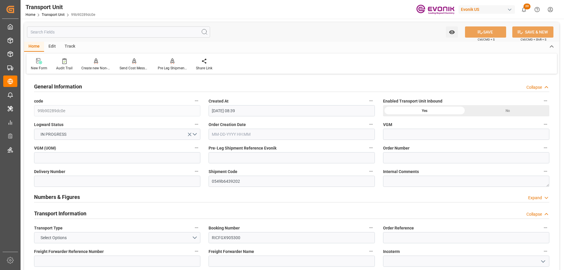
type input "[DATE] 08:39"
type input "[DATE]"
type input "[DATE] 00:00"
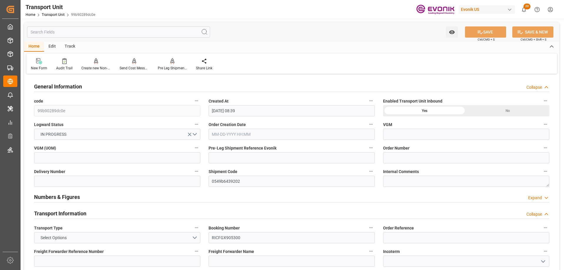
type input "[DATE] 00:00"
click at [125, 35] on input "text" at bounding box center [118, 31] width 183 height 11
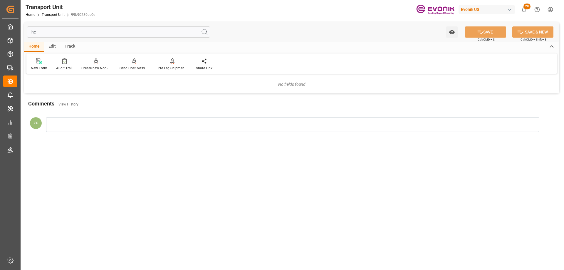
click at [30, 34] on input "lne" at bounding box center [118, 31] width 183 height 11
click at [31, 34] on input "lne" at bounding box center [118, 31] width 183 height 11
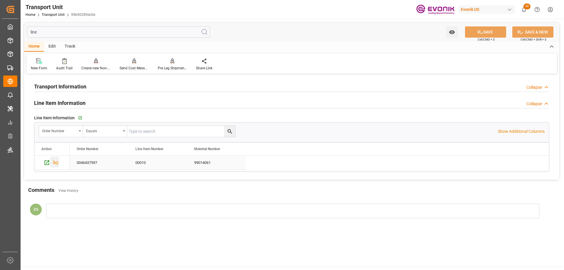
type input "line"
click at [57, 160] on icon "Press SPACE to select this row." at bounding box center [56, 163] width 6 height 6
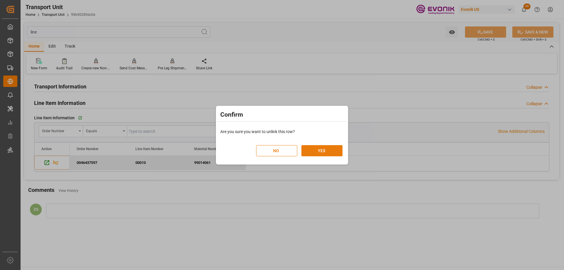
click at [303, 149] on button "YES" at bounding box center [322, 150] width 41 height 11
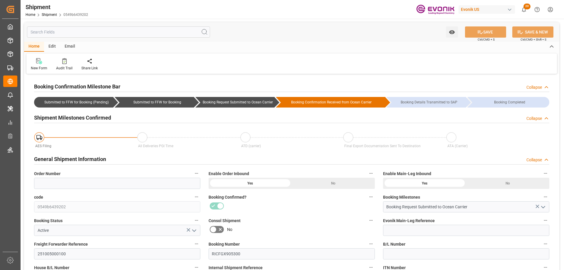
type input "ONE"
type input "Ocean Network Express"
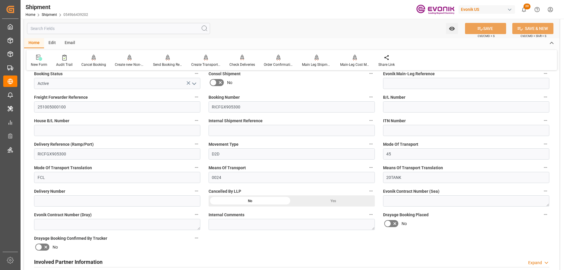
scroll to position [265, 0]
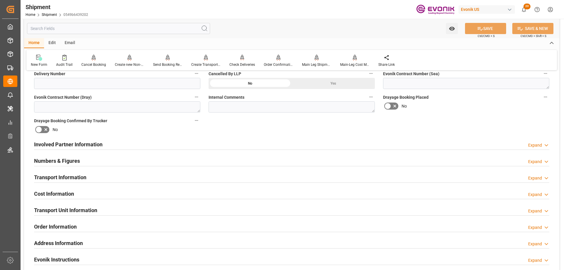
click at [69, 138] on div "Involved Partner Information Expand" at bounding box center [292, 144] width 524 height 16
click at [70, 142] on h2 "Involved Partner Information" at bounding box center [68, 144] width 68 height 8
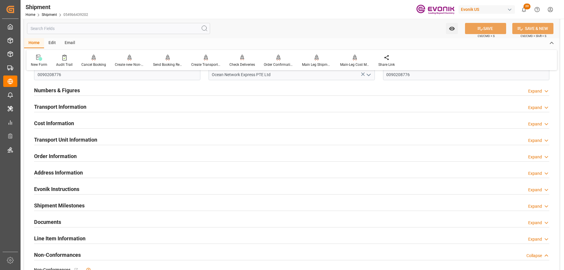
scroll to position [470, 0]
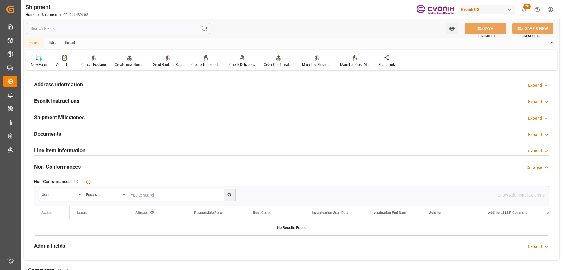
click at [60, 150] on h2 "Line Item Information" at bounding box center [59, 150] width 51 height 8
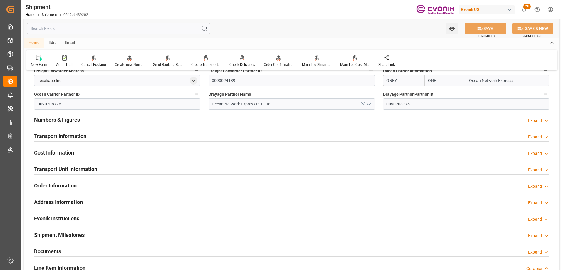
scroll to position [323, 0]
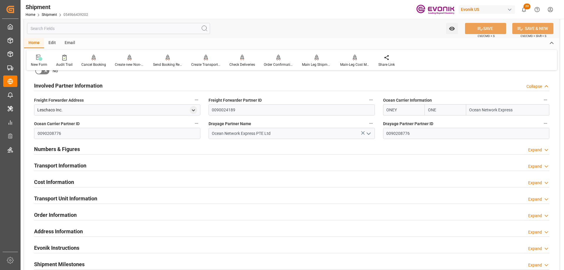
click at [68, 204] on div "Transport Unit Information Expand" at bounding box center [292, 198] width 524 height 16
click at [68, 202] on h2 "Transport Unit Information" at bounding box center [65, 199] width 63 height 8
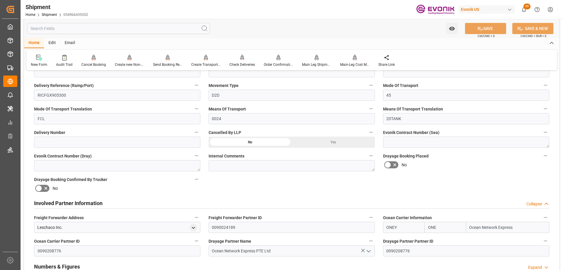
scroll to position [147, 0]
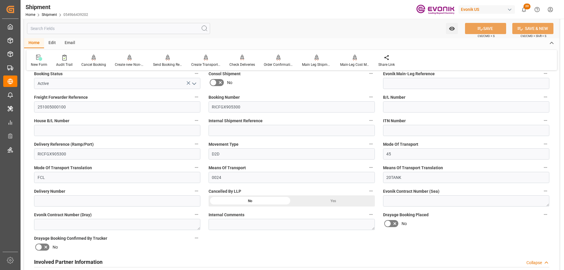
click at [337, 196] on div "Yes" at bounding box center [333, 200] width 83 height 11
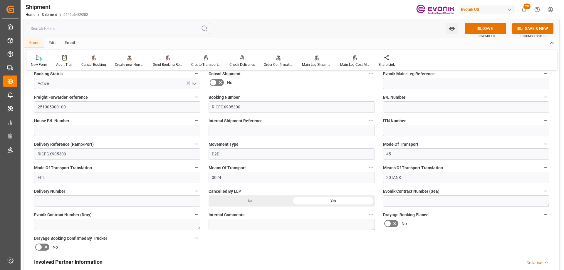
click at [194, 82] on icon "open menu" at bounding box center [194, 83] width 7 height 7
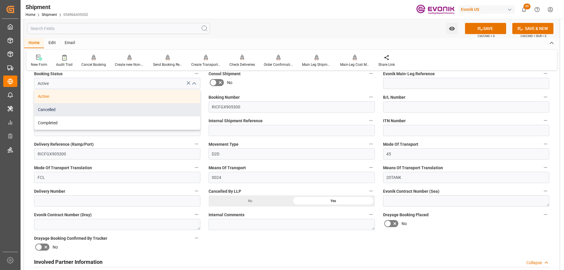
click at [56, 109] on div "Cancelled" at bounding box center [117, 109] width 166 height 13
type input "Cancelled"
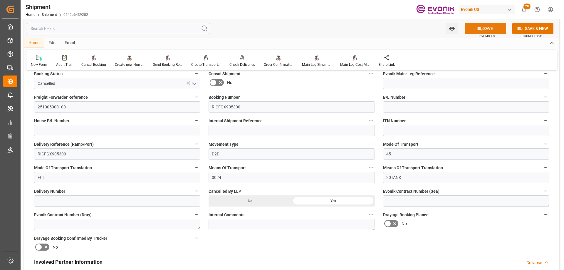
click at [484, 28] on button "SAVE" at bounding box center [485, 28] width 41 height 11
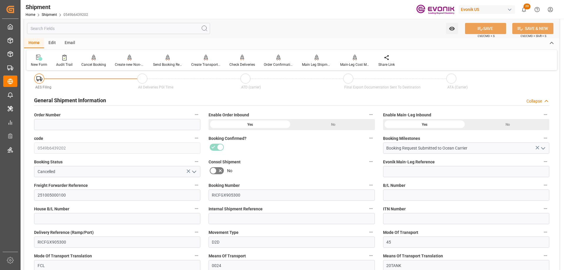
scroll to position [147, 0]
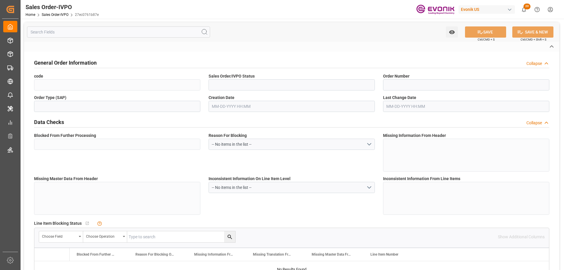
type input "27ec0761b87e"
type input "Cancelled"
type input "0046437597"
type input "IV"
type input "No"
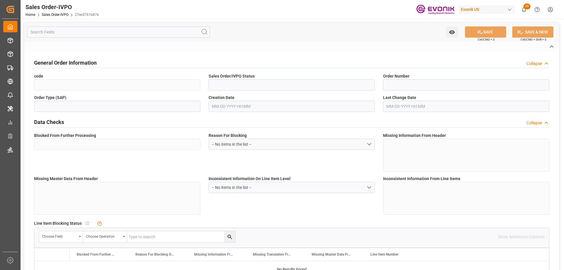
type input "D2D"
type input "45"
type input "FCL"
type input "0024"
type input "20TANK"
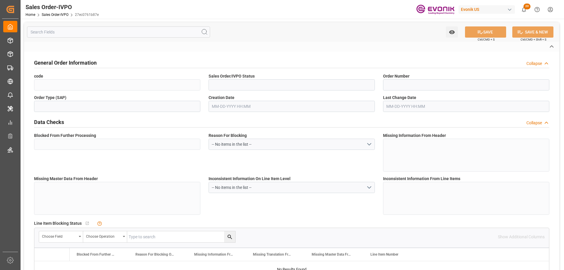
type textarea "Operator's Own Tank"
type input "0046437597"
type input "31"
type input "SP CX I Chain"
type input "Specialty Additives"
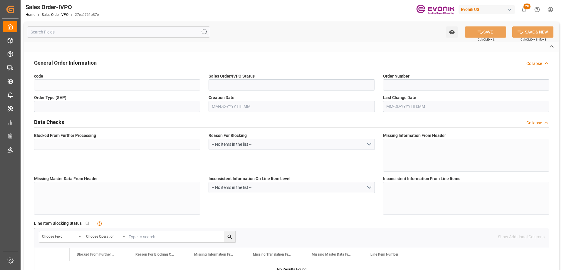
type input "DAP"
type input "Marl"
type input "Antwerp"
type input "nadine.weissaag@evonik.comTelephone No..: +49 2365 49 4326"
type textarea "Not required"
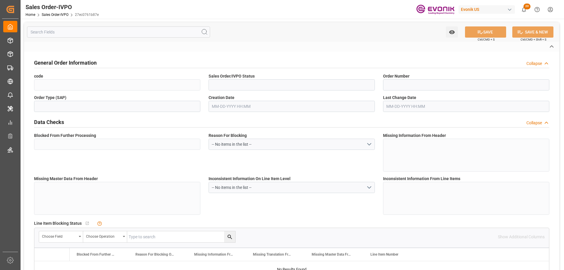
type textarea "Direct Consumer"
type textarea "Express Release B/L."
type input "DE"
type input "Done"
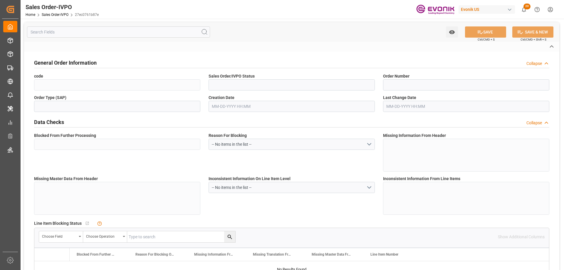
type input "20TANK"
type input "Done"
type input "BEANR"
type input "nadine.weissaag@evonik.comTelephone No..: +49 2365 49 4326"
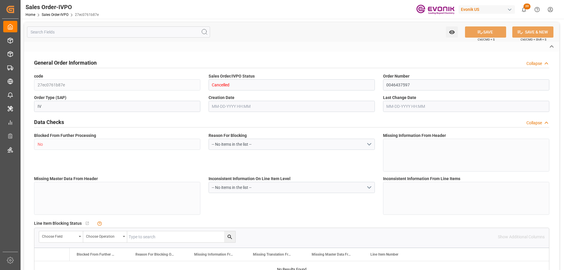
type input "0"
type input "1"
type input "2"
type input "0"
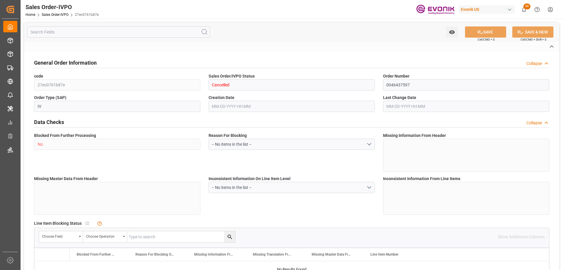
type input "17000"
type input "30"
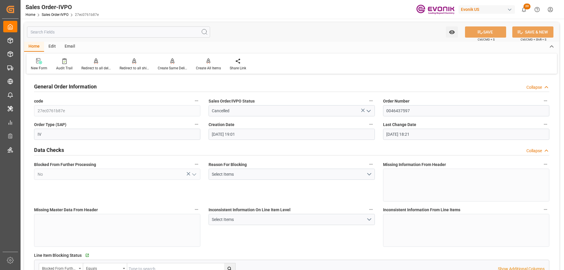
type input "08-15-2025 19:01"
type input "09-09-2025 18:21"
type input "nadine.weissaag@evonik.comTelephone No..: +49 2365 49 4326"
type input "BRSSZ"
type input "0"
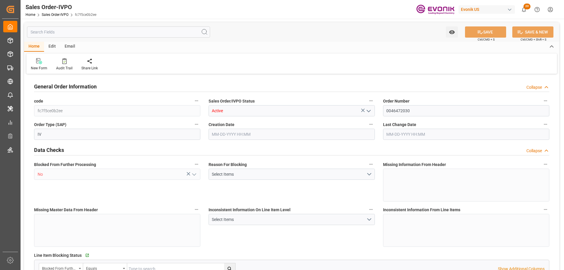
type input "1"
type input "2"
type input "15031.4"
type input "38.9776"
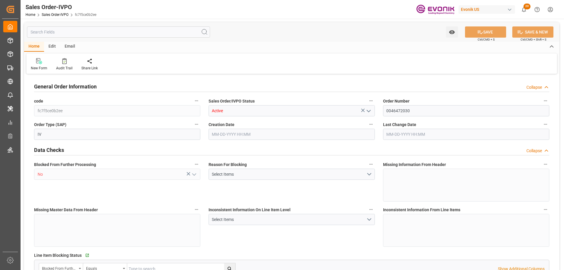
type input "17000"
type input "30"
type input "09-05-2025 19:32"
type input "09-08-2025 06:35"
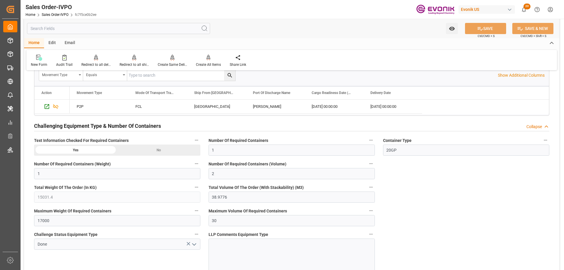
scroll to position [865, 0]
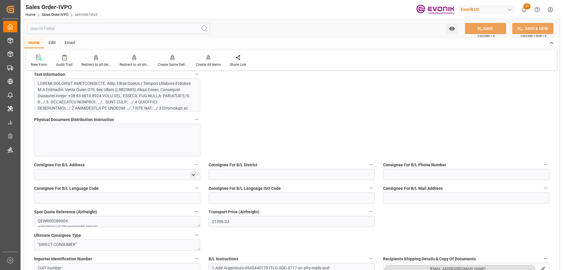
scroll to position [206, 0]
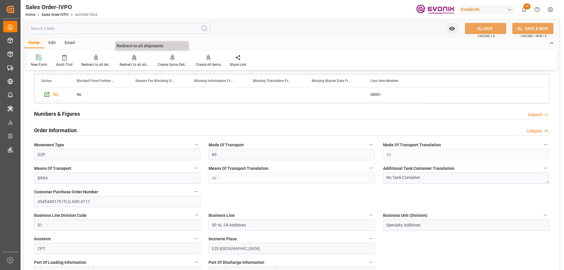
click at [138, 62] on div "Redirect to all shipments" at bounding box center [134, 60] width 38 height 13
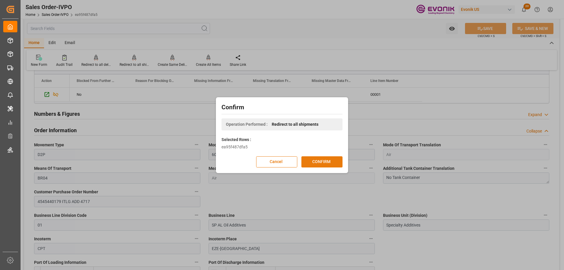
click at [329, 158] on button "CONFIRM" at bounding box center [322, 161] width 41 height 11
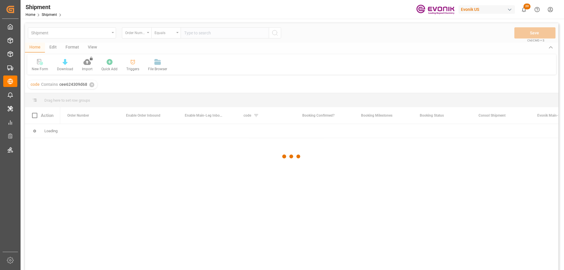
drag, startPoint x: 0, startPoint y: 0, endPoint x: 402, endPoint y: 120, distance: 419.8
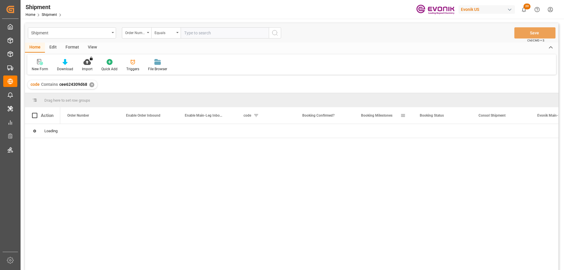
drag, startPoint x: 402, startPoint y: 120, endPoint x: 225, endPoint y: 111, distance: 177.1
click at [305, 46] on div "Home Edit Format View" at bounding box center [292, 48] width 534 height 10
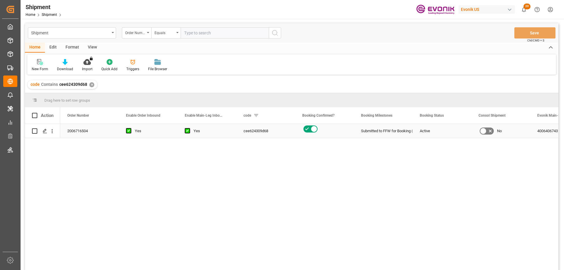
click at [45, 132] on icon "Press SPACE to select this row." at bounding box center [45, 131] width 5 height 5
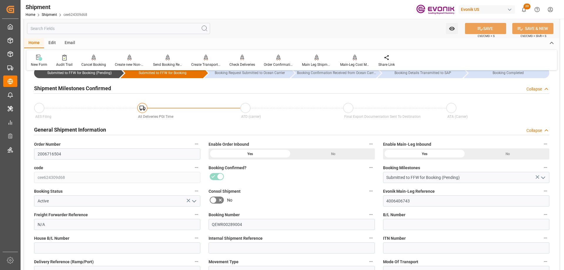
scroll to position [118, 0]
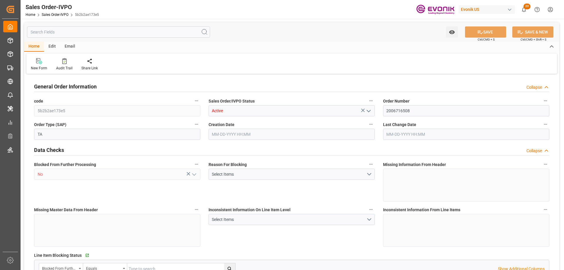
type input "AREZE"
type input "21396"
type input "1"
type input "7056"
type input "[DATE] 18:27"
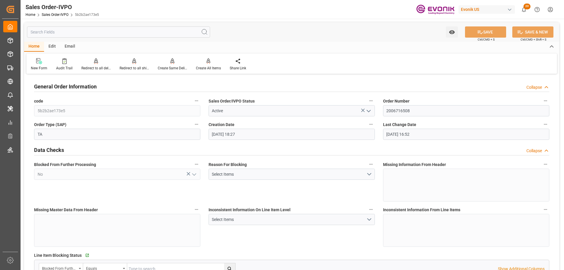
type input "[DATE] 16:52"
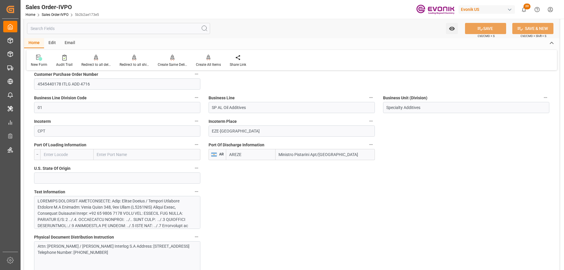
scroll to position [235, 0]
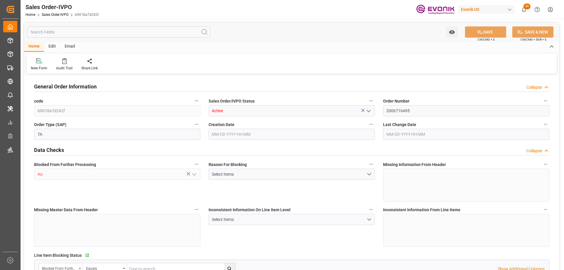
type input "AREZE"
type input "21396.23"
type input "1"
type input "7290"
type input "[DATE] 18:27"
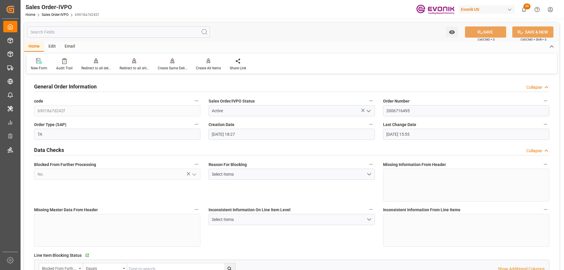
type input "[DATE] 15:55"
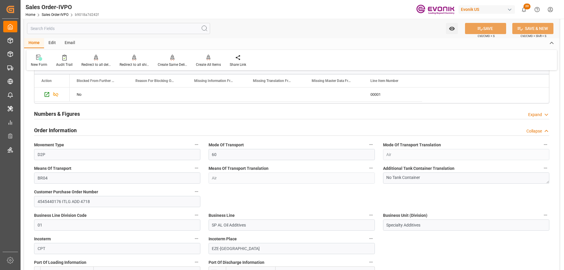
scroll to position [265, 0]
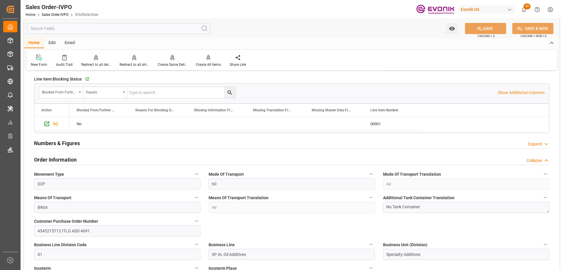
scroll to position [235, 0]
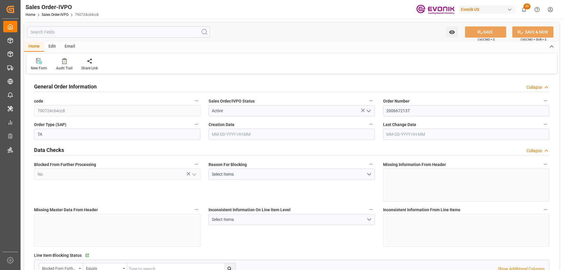
type input "AREZE"
type input "16525.48"
type input "1"
type input "6480"
type input "10-18-2024 20:35"
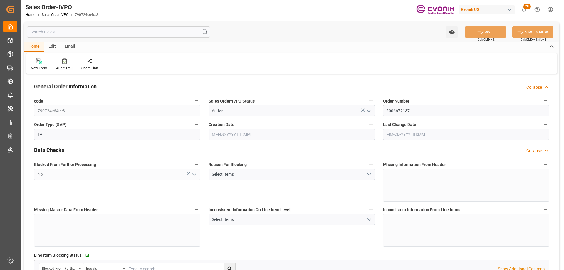
type input "10-21-2024 18:41"
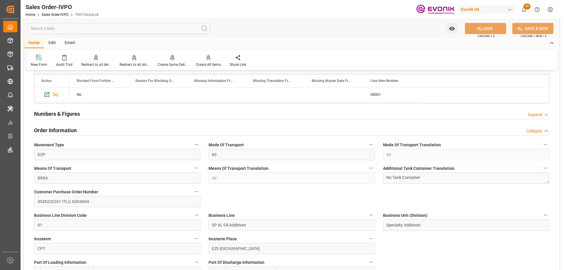
scroll to position [235, 0]
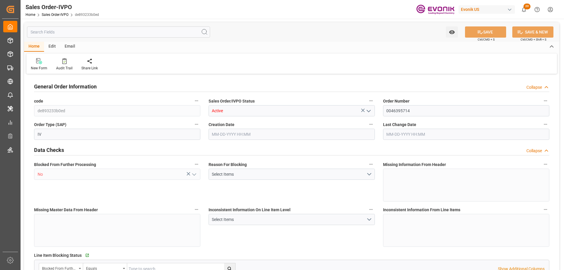
type input "CNPVG"
type input "1714.8"
type input "1"
type input "810"
type input "[DATE] 21:10"
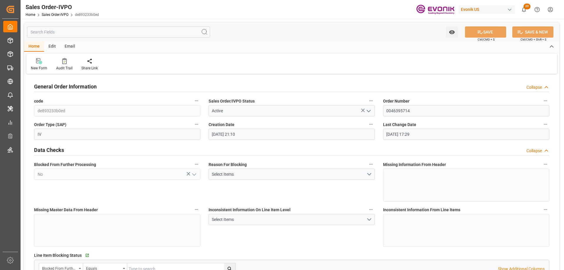
type input "[DATE] 17:29"
type input "BEBRU"
type input "1951.4"
type input "1"
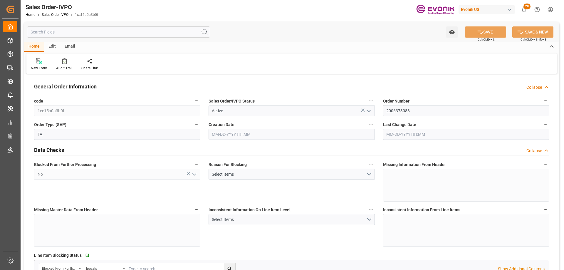
type input "2430"
type input "[DATE] 17:50"
type input "[DATE] 22:28"
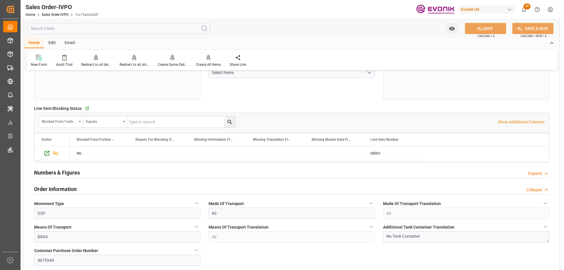
scroll to position [265, 0]
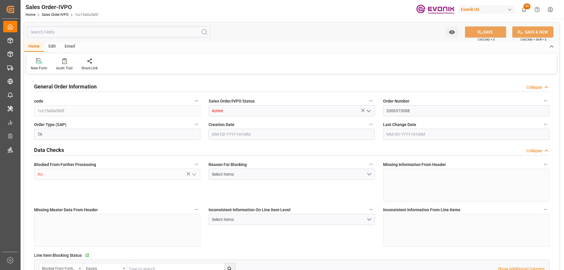
type input "BEBRU"
type input "1951.4"
type input "1"
type input "2430"
type input "[DATE] 17:50"
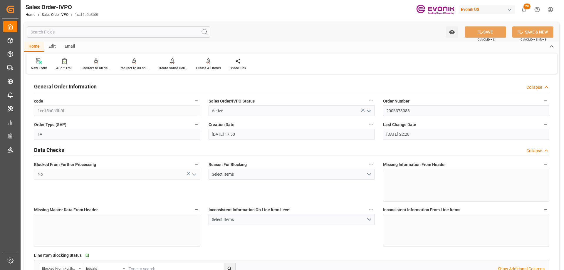
type input "[DATE] 22:28"
type input "AREZE"
type input "21396.23"
type input "1"
type input "7056"
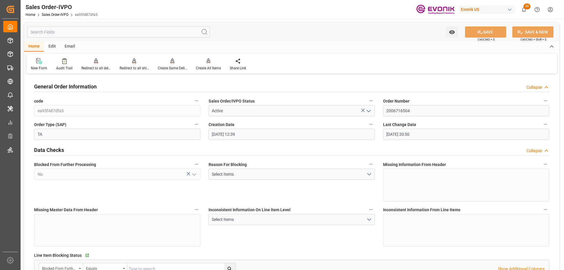
type input "[DATE] 12:39"
type input "[DATE] 20:50"
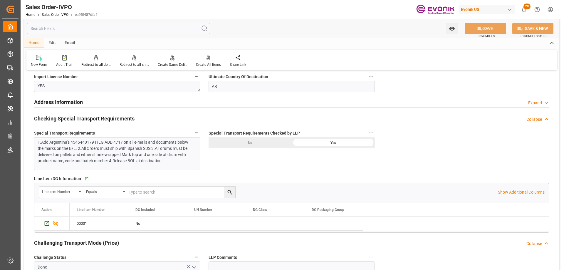
scroll to position [500, 0]
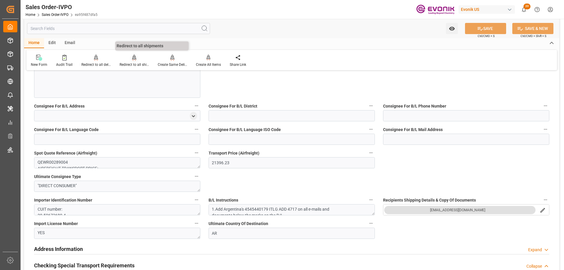
click at [131, 65] on div "Redirect to all shipments" at bounding box center [134, 64] width 29 height 5
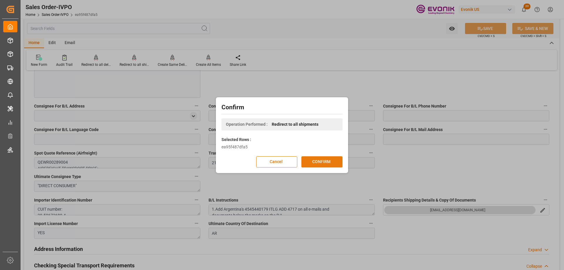
click at [309, 157] on button "CONFIRM" at bounding box center [322, 161] width 41 height 11
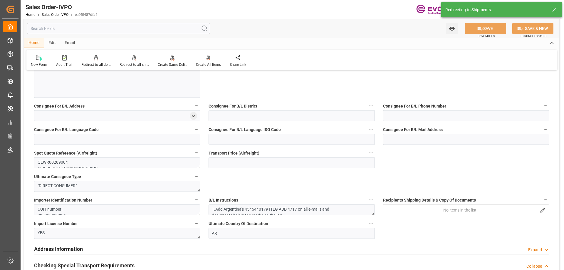
type input "AREZE"
type input "21396.23"
type input "1"
type input "7056"
type input "[DATE] 12:39"
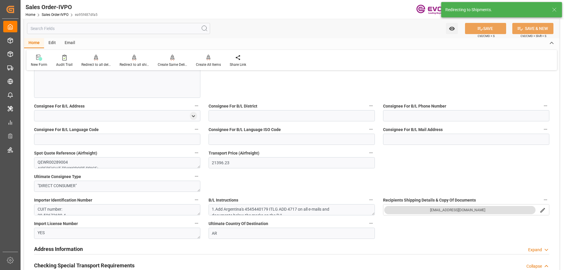
type input "[DATE] 20:50"
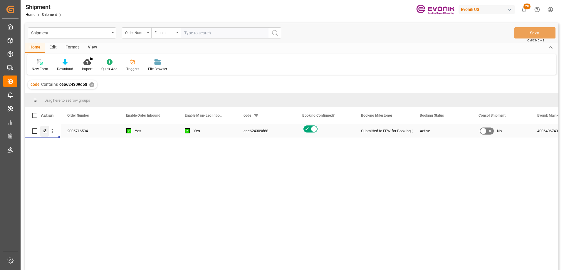
click at [45, 130] on icon "Press SPACE to select this row." at bounding box center [45, 131] width 5 height 5
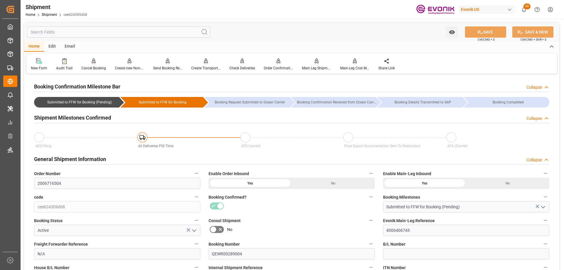
scroll to position [88, 0]
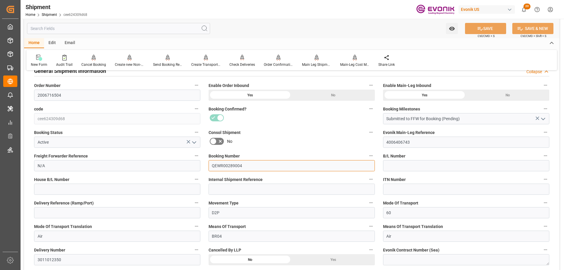
click at [224, 167] on input "QEWR00289004" at bounding box center [292, 165] width 166 height 11
click at [224, 165] on input "QEWR00289004" at bounding box center [292, 165] width 166 height 11
click at [230, 169] on input "QEWR00289004" at bounding box center [292, 165] width 166 height 11
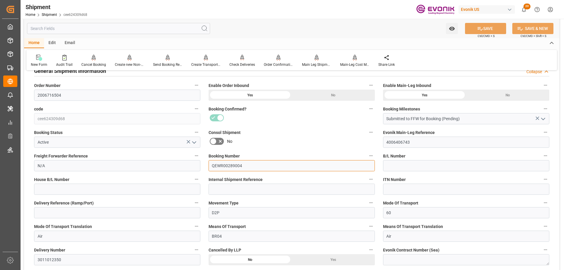
click at [230, 169] on input "QEWR00289004" at bounding box center [292, 165] width 166 height 11
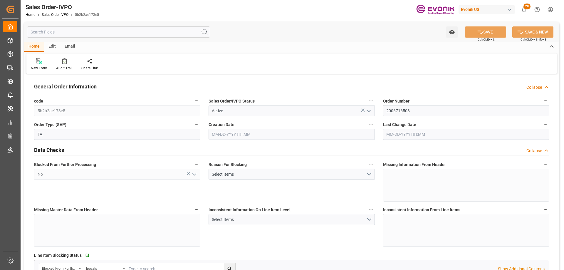
type input "AREZE"
type input "21396"
type input "1"
type input "7056"
type input "[DATE] 18:27"
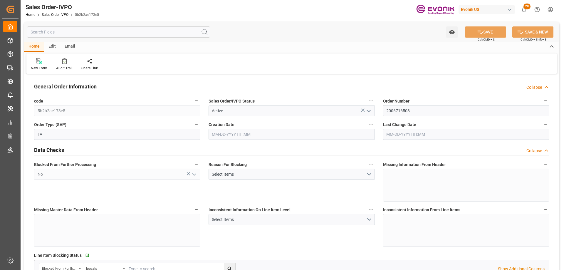
type input "[DATE] 16:52"
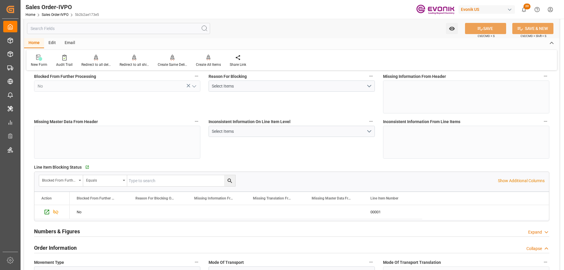
scroll to position [176, 0]
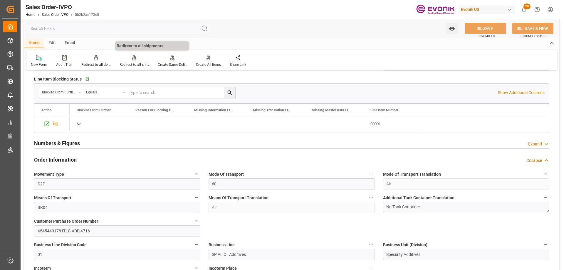
click at [128, 63] on div "Redirect to all shipments" at bounding box center [134, 64] width 29 height 5
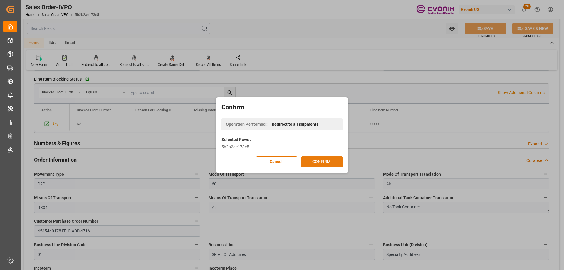
click at [324, 162] on button "CONFIRM" at bounding box center [322, 161] width 41 height 11
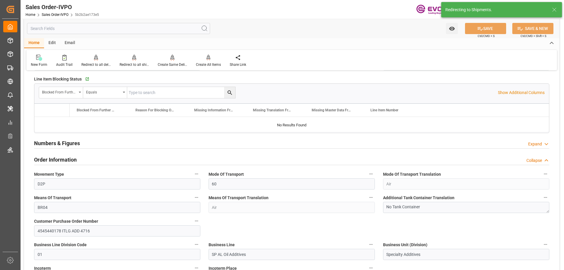
type input "AREZE"
type input "21396"
type input "1"
type input "7056"
type input "[DATE] 18:27"
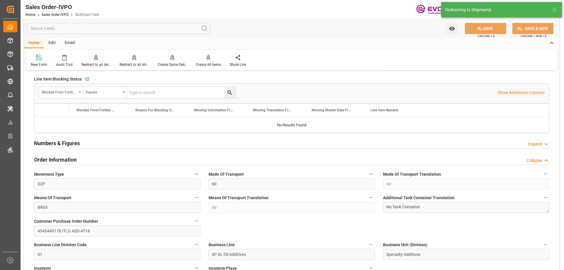
type input "[DATE] 16:52"
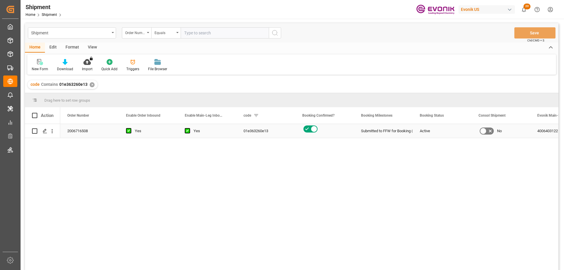
click at [44, 131] on icon "Press SPACE to select this row." at bounding box center [45, 131] width 5 height 5
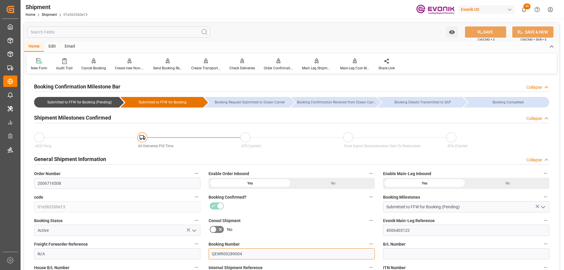
click at [227, 254] on input "QEWR00289004" at bounding box center [292, 253] width 166 height 11
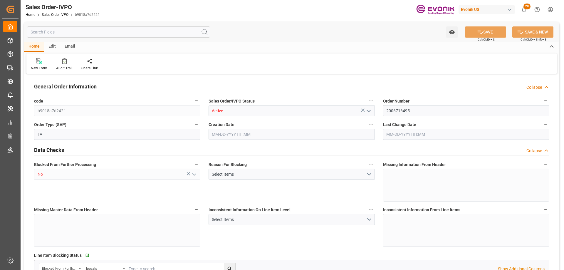
type input "AREZE"
type input "21396.23"
type input "1"
type input "7290"
type input "11-11-2024 18:27"
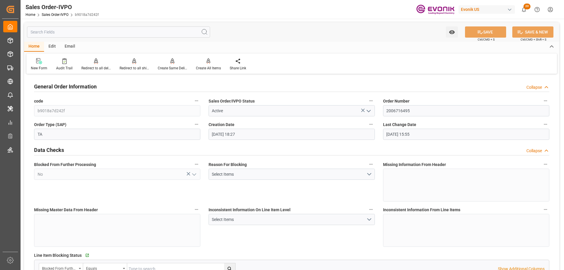
type input "[DATE] 15:55"
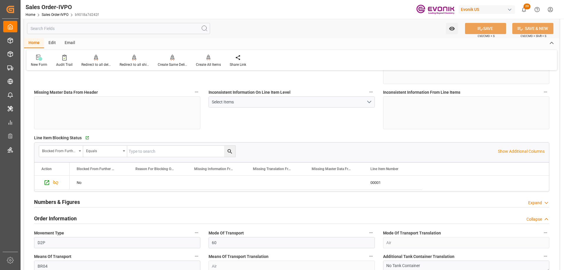
scroll to position [176, 0]
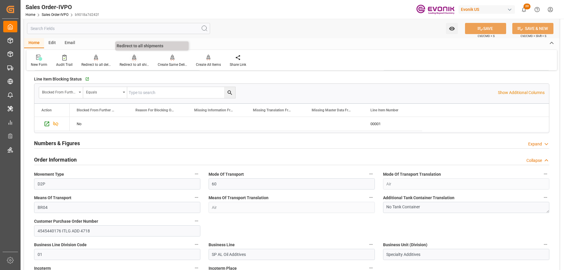
click at [130, 63] on div "Redirect to all shipments" at bounding box center [134, 64] width 29 height 5
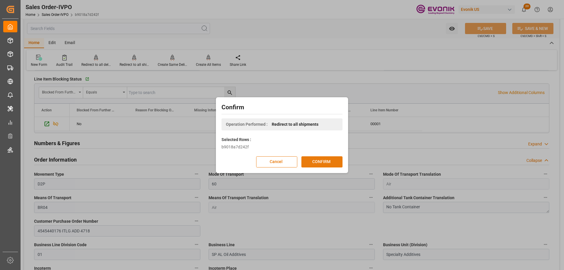
click at [317, 160] on button "CONFIRM" at bounding box center [322, 161] width 41 height 11
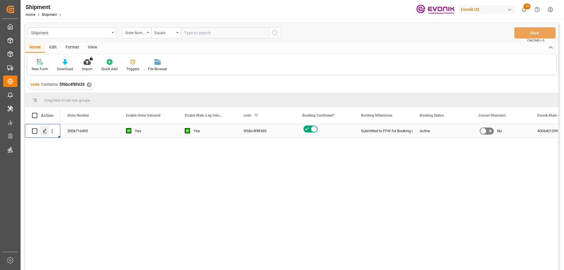
click at [44, 130] on polygon "Press SPACE to select this row." at bounding box center [44, 130] width 3 height 3
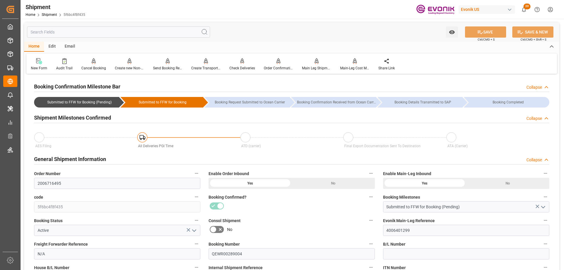
scroll to position [88, 0]
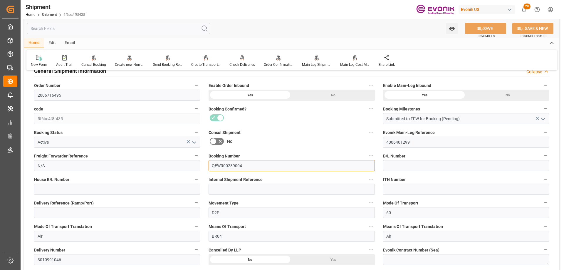
click at [228, 165] on input "QEWR00289004" at bounding box center [292, 165] width 166 height 11
click at [375, 155] on button "Booking Number" at bounding box center [371, 156] width 8 height 8
click at [371, 155] on li "Audits" at bounding box center [382, 156] width 30 height 10
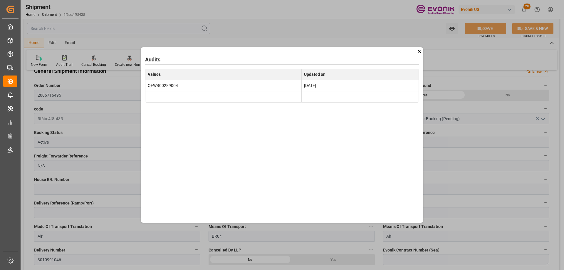
click at [424, 51] on div "Audits Values Updated on QEWR00289004 Nov 12, 2024 - --" at bounding box center [282, 135] width 564 height 270
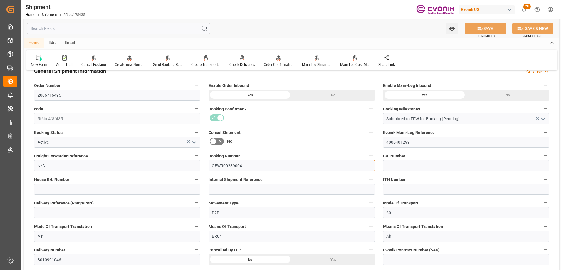
click at [230, 165] on input "QEWR00289004" at bounding box center [292, 165] width 166 height 11
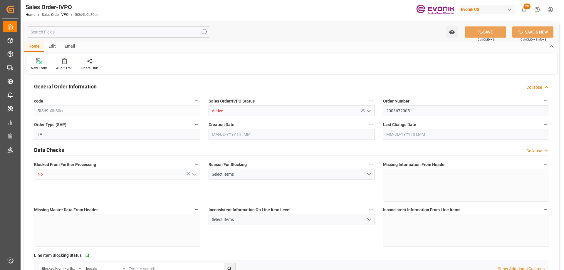
type input "AREZE"
type input "16525.48"
type input "1"
type input "6728.571"
type input "[DATE] 20:00"
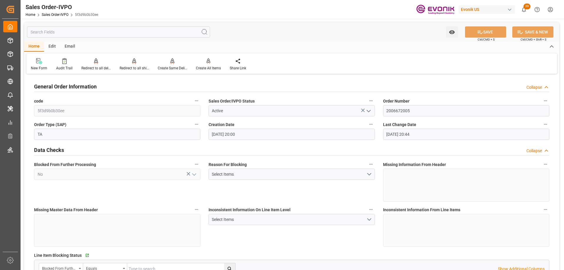
type input "[DATE] 20:44"
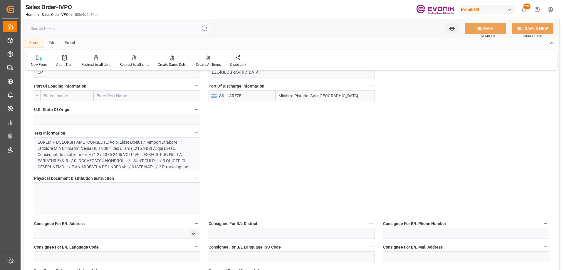
scroll to position [470, 0]
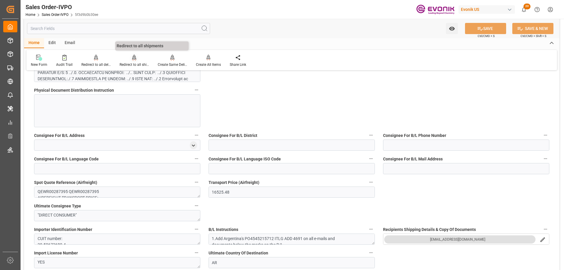
click at [133, 61] on div "Redirect to all shipments" at bounding box center [134, 60] width 38 height 13
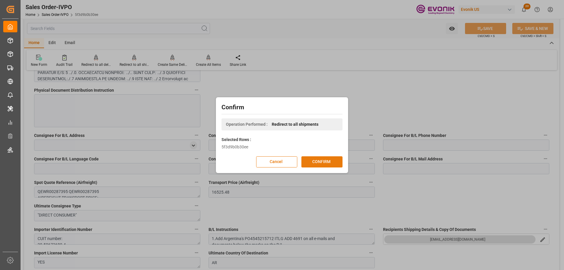
click at [328, 161] on button "CONFIRM" at bounding box center [322, 161] width 41 height 11
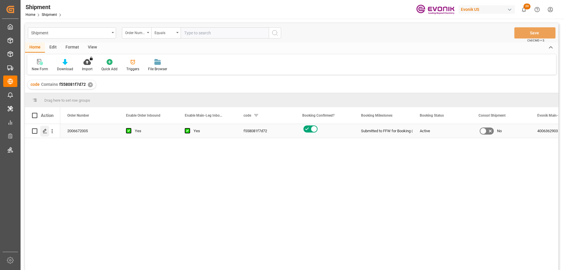
click at [45, 132] on icon "Press SPACE to select this row." at bounding box center [45, 131] width 5 height 5
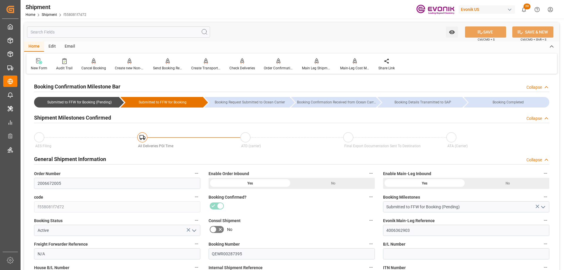
scroll to position [118, 0]
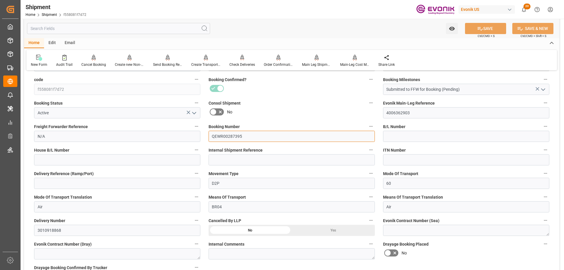
click at [228, 133] on input "QEWR00287395" at bounding box center [292, 136] width 166 height 11
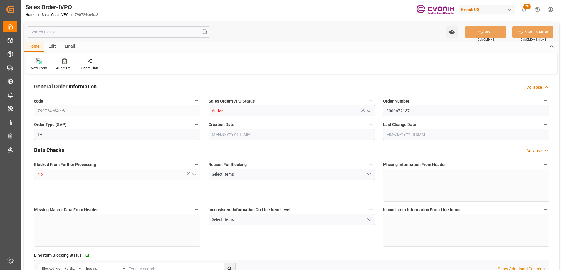
type input "AREZE"
type input "16525.48"
type input "1"
type input "6480"
type input "[DATE] 20:35"
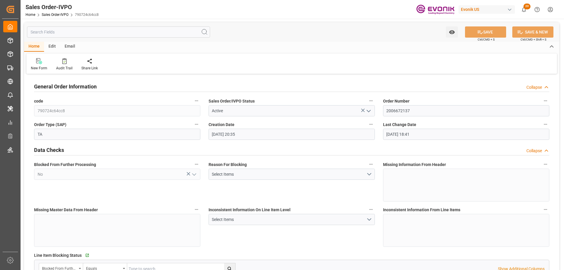
type input "[DATE] 18:41"
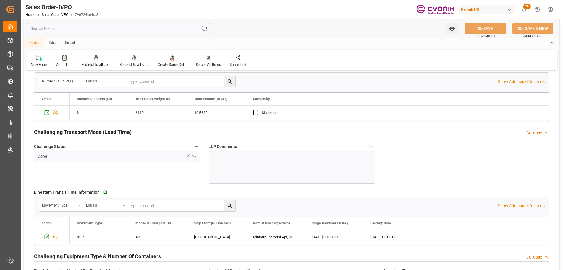
scroll to position [735, 0]
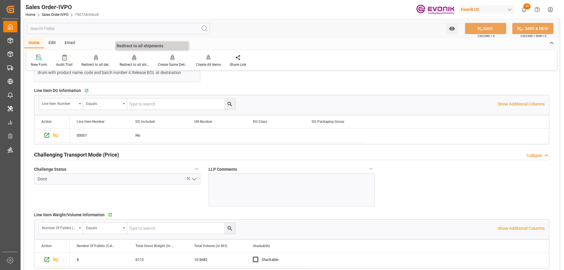
click at [123, 64] on div "Redirect to all shipments" at bounding box center [134, 64] width 29 height 5
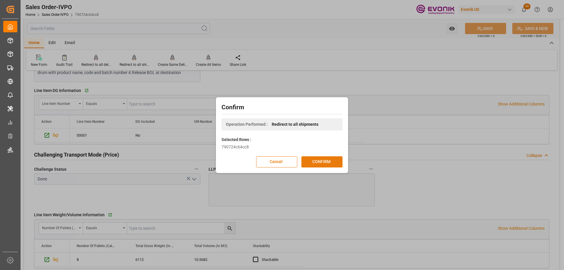
click at [316, 160] on button "CONFIRM" at bounding box center [322, 161] width 41 height 11
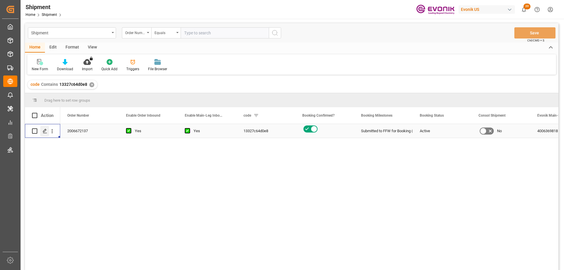
click at [44, 131] on icon "Press SPACE to select this row." at bounding box center [45, 131] width 5 height 5
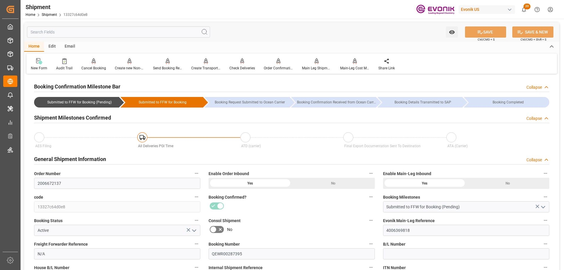
scroll to position [118, 0]
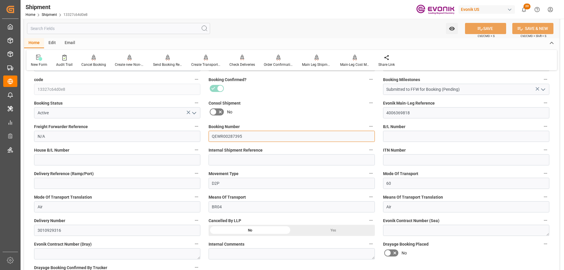
click at [225, 136] on input "QEWR00287395" at bounding box center [292, 136] width 166 height 11
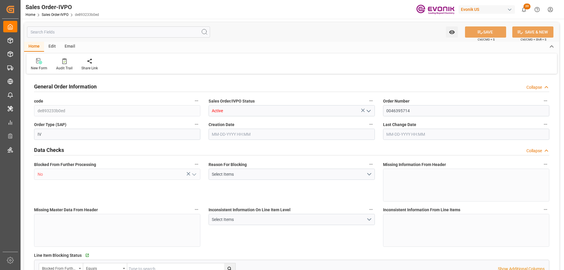
type input "CNPVG"
type input "1714.8"
type input "1"
type input "810"
type input "05-28-2024 21:10"
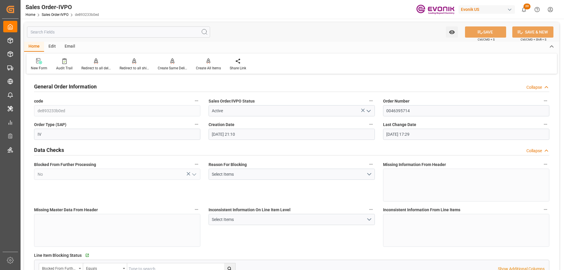
type input "[DATE] 17:29"
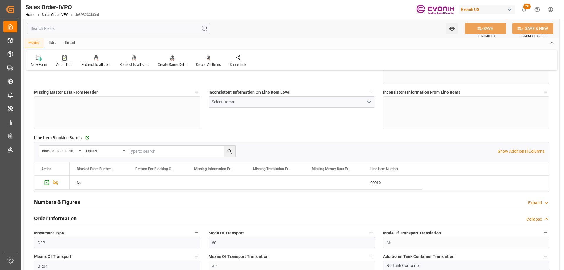
scroll to position [147, 0]
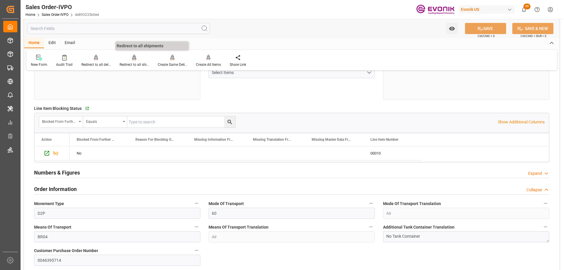
click at [134, 64] on div "Redirect to all shipments" at bounding box center [134, 64] width 29 height 5
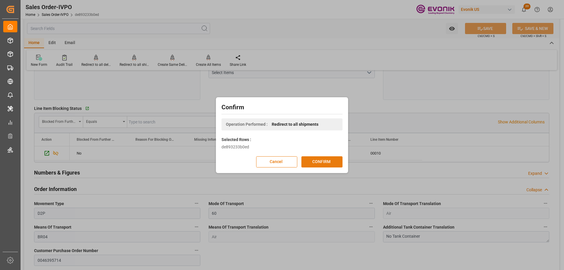
click at [310, 162] on button "CONFIRM" at bounding box center [322, 161] width 41 height 11
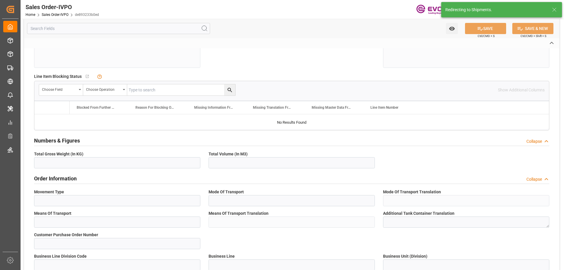
type input "de893233b0ed"
type input "Active"
type input "0046395714"
type input "IV"
type input "No"
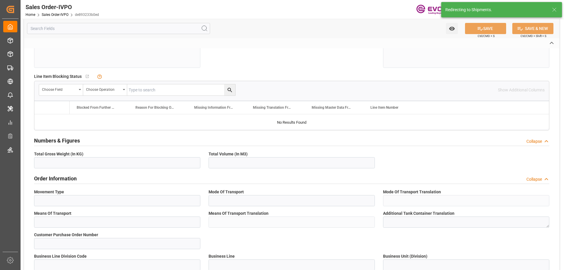
type input "D2P"
type input "60"
type input "Air"
type input "BR04"
type input "Air"
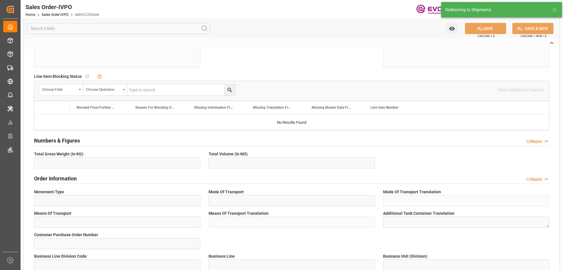
type textarea "No Tank Container"
type input "0046395714"
type input "01"
type input "SP AL Oil Additives"
type input "Specialty Additives"
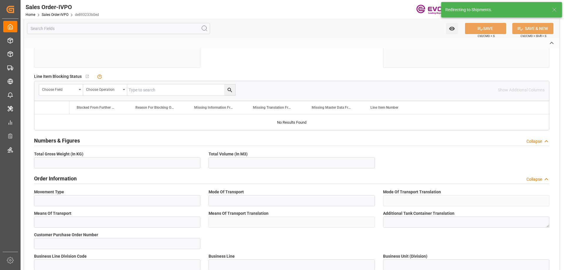
type input "CIP"
type input "Shanghai Airport"
type input "Shanghai Pudong International Apt"
type input "18622285058"
type input "szwn.service018lq@bp.com"
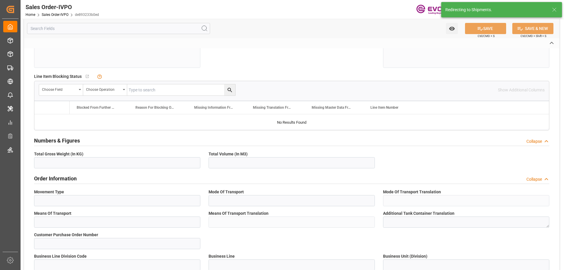
type textarea "Quote # EVO-05142024-PVG-A"
type textarea "HS CODE: 381121 Please replace VISCOPLEX® 6-850(4001) DRUM 175KG with Customer …"
type input "CN"
type input "Done"
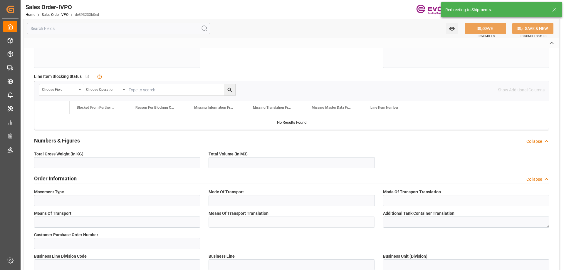
type input "Air"
type input "Done"
type input "CNPVG"
type input "1714.8"
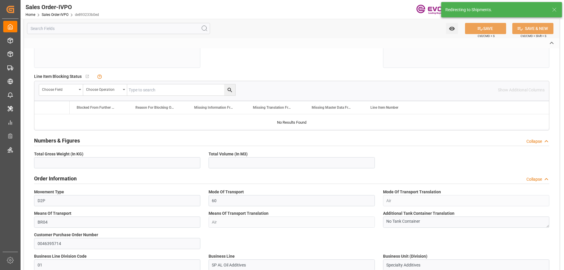
type input "1"
type input "810"
type input "05-28-2024 21:10"
type input "06-03-2024 17:29"
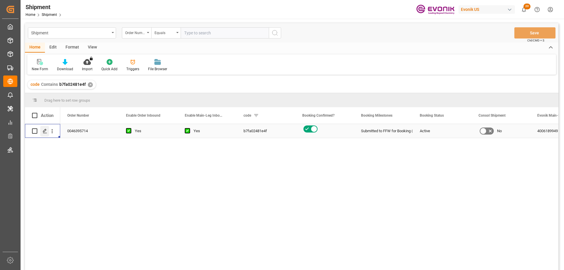
click at [43, 131] on icon "Press SPACE to select this row." at bounding box center [45, 131] width 5 height 5
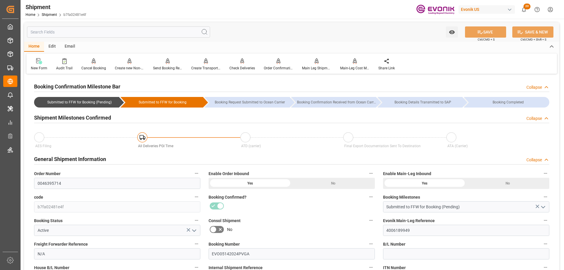
scroll to position [88, 0]
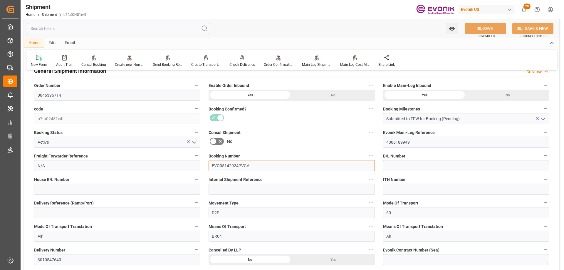
click at [225, 162] on input "EVO05142024PVGA" at bounding box center [292, 165] width 166 height 11
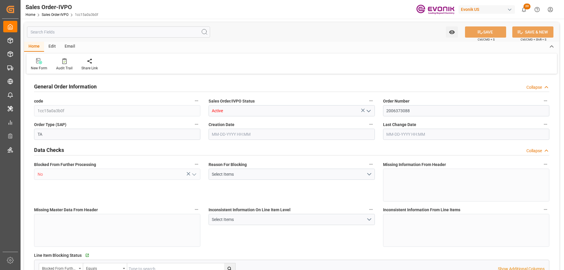
type input "BEBRU"
type input "1951.4"
type input "1"
type input "2430"
type input "[DATE] 17:50"
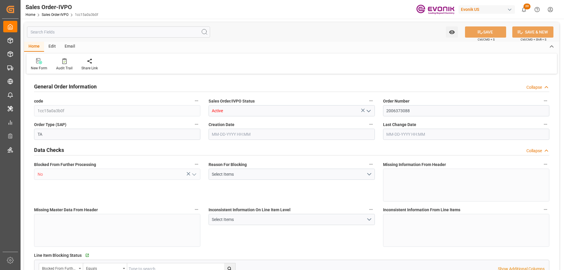
type input "[DATE] 22:28"
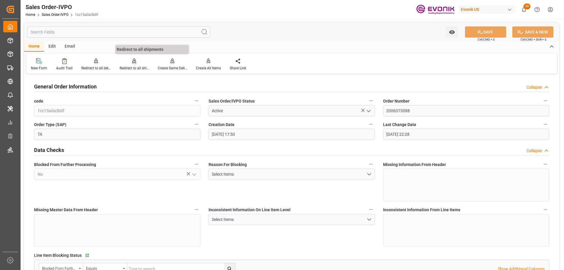
click at [129, 68] on div "Redirect to all shipments" at bounding box center [134, 68] width 29 height 5
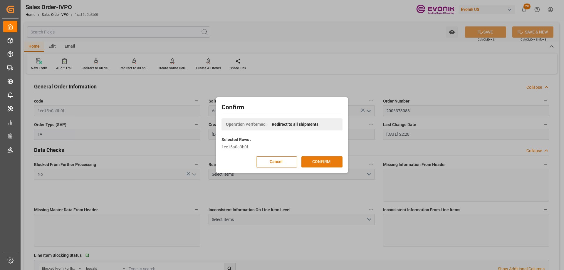
click at [307, 157] on button "CONFIRM" at bounding box center [322, 161] width 41 height 11
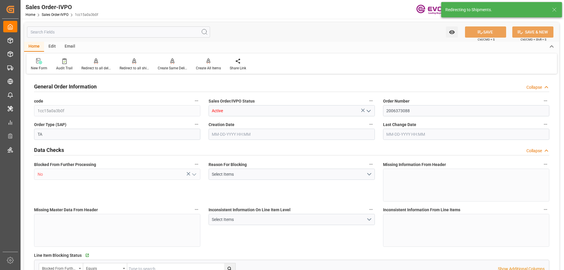
type input "BEBRU"
type input "1951.4"
type input "1"
type input "2430"
type input "[DATE] 17:50"
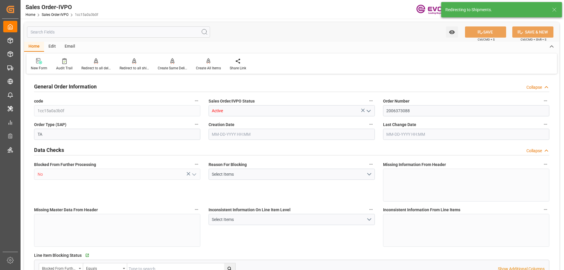
type input "[DATE] 22:28"
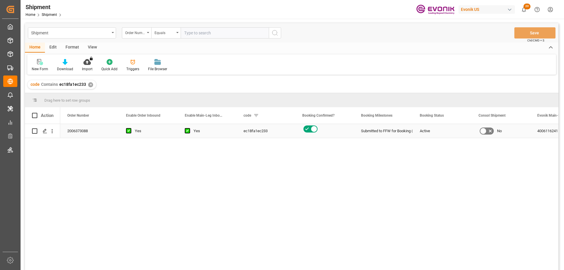
click at [45, 132] on icon "Press SPACE to select this row." at bounding box center [45, 131] width 5 height 5
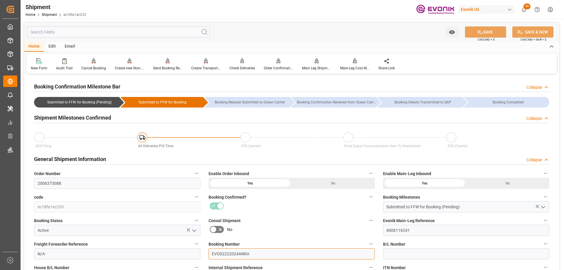
click at [232, 255] on input "EVO02222024ANRA" at bounding box center [292, 253] width 166 height 11
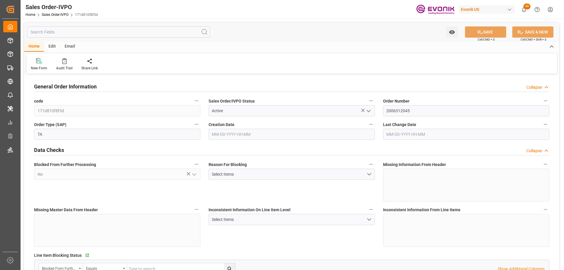
type input "BEANR"
type input "1951.4"
type input "1"
type input "810"
type input "[DATE] 12:56"
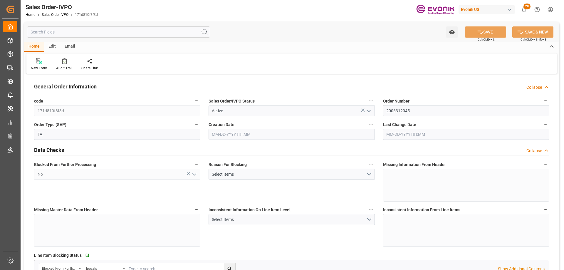
type input "[DATE] 16:57"
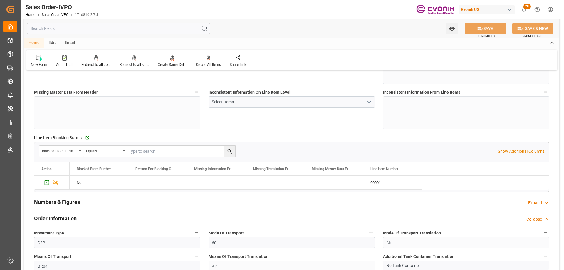
scroll to position [235, 0]
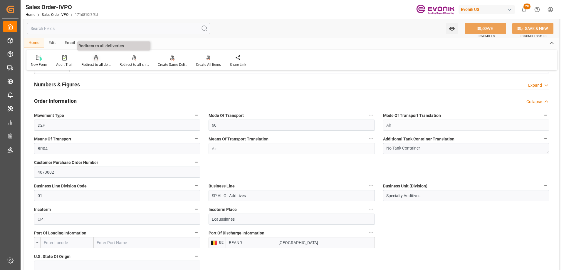
click at [95, 60] on icon at bounding box center [96, 60] width 3 height 1
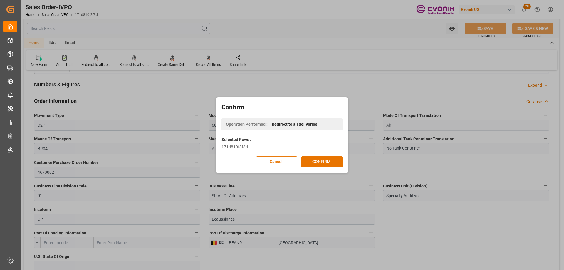
click at [270, 157] on div "Confirm Operation Performed : Redirect to all deliveries Selected Rows : 171d81…" at bounding box center [281, 135] width 129 height 73
click at [274, 164] on button "Cancel" at bounding box center [276, 161] width 41 height 11
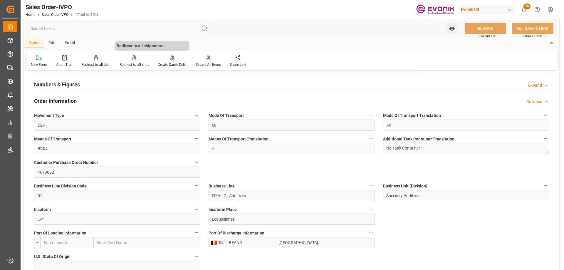
click at [133, 63] on div "Redirect to all shipments" at bounding box center [134, 64] width 29 height 5
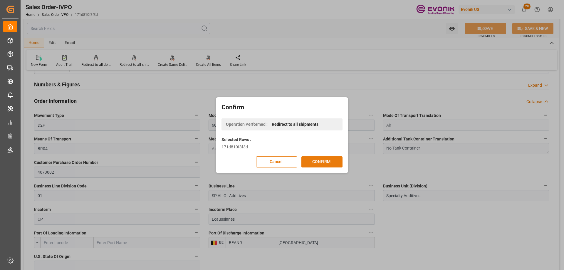
click at [316, 162] on button "CONFIRM" at bounding box center [322, 161] width 41 height 11
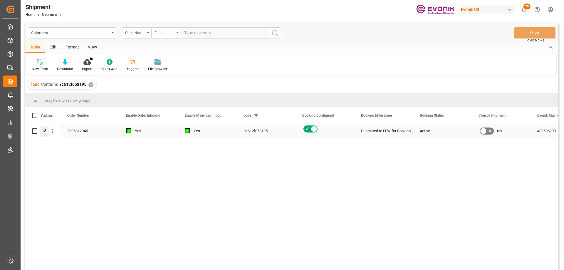
click at [44, 130] on icon "Press SPACE to select this row." at bounding box center [45, 131] width 5 height 5
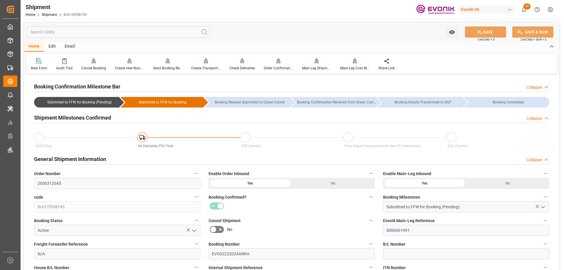
scroll to position [147, 0]
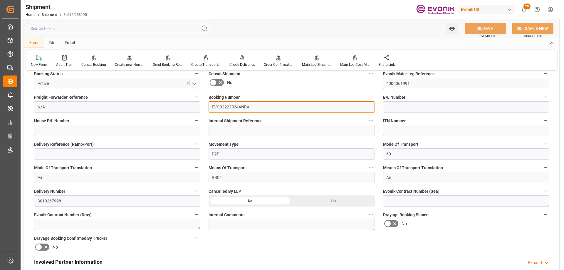
click at [231, 110] on input "EVO02222024ANRA" at bounding box center [292, 106] width 166 height 11
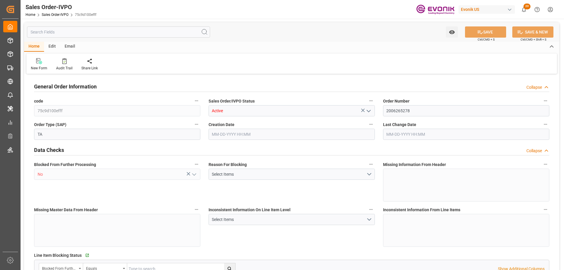
type input "CNTSN"
type input "13547.5"
type input "1"
type input "6272"
type input "01-26-2024 18:32"
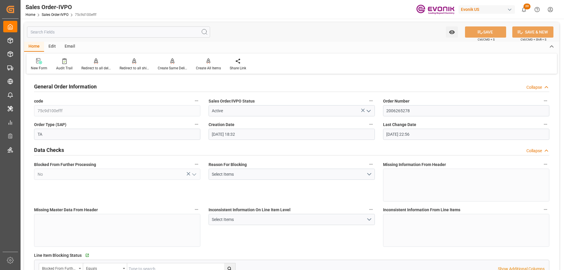
type input "[DATE] 22:56"
click at [135, 65] on div "Redirect to all shipments" at bounding box center [134, 64] width 38 height 13
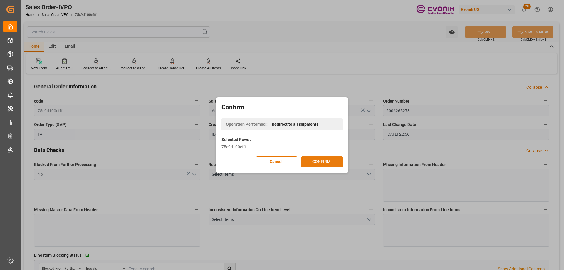
click at [316, 160] on button "CONFIRM" at bounding box center [322, 161] width 41 height 11
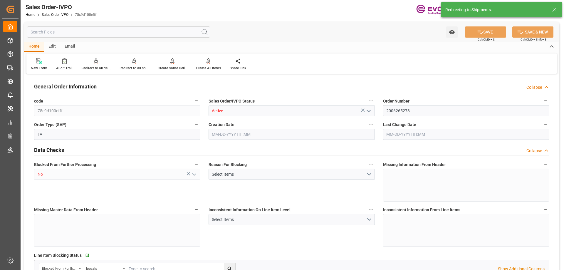
type input "CNTSN"
type input "13547.5"
type input "1"
type input "6272"
type input "01-26-2024 18:32"
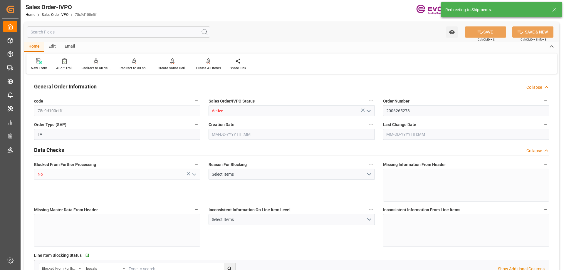
type input "[DATE] 22:56"
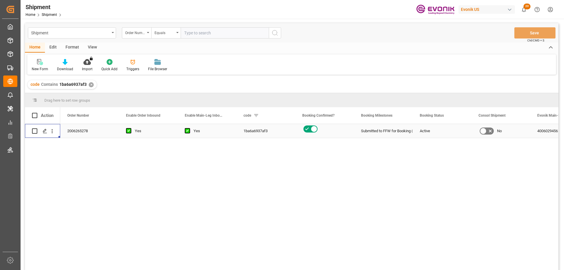
click at [46, 130] on polygon "Press SPACE to select this row." at bounding box center [44, 130] width 3 height 3
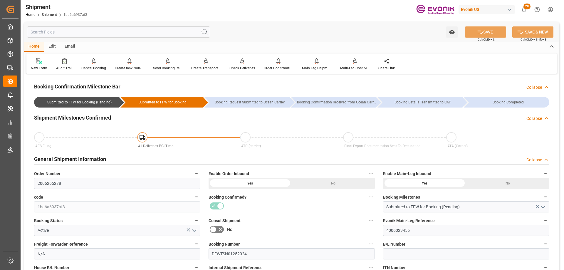
scroll to position [88, 0]
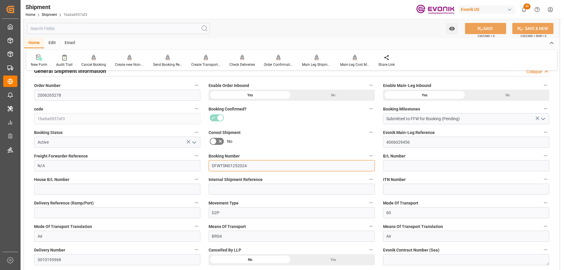
click at [236, 166] on input "DFWTSN01252024" at bounding box center [292, 165] width 166 height 11
click at [238, 168] on input "DFWTSN01252024" at bounding box center [292, 165] width 166 height 11
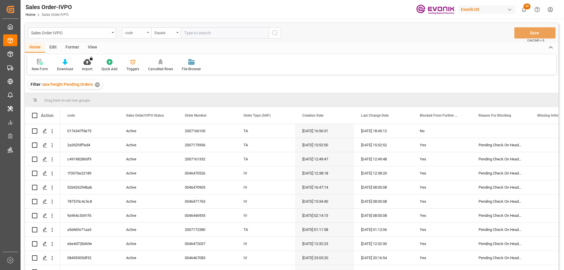
click at [143, 33] on div "code" at bounding box center [135, 32] width 20 height 7
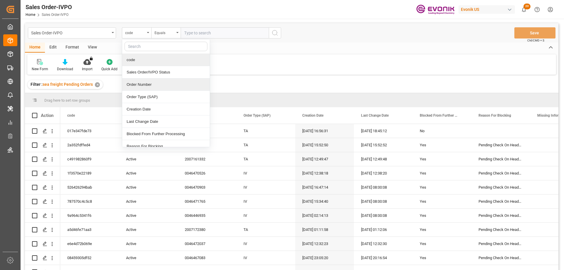
click at [139, 86] on div "Order Number" at bounding box center [166, 84] width 88 height 12
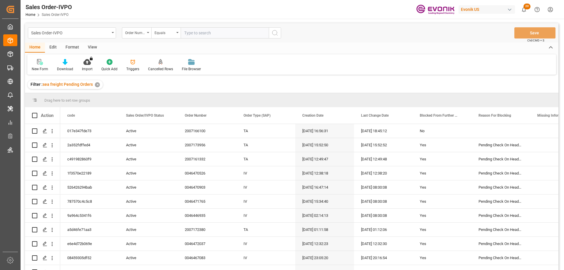
click at [87, 48] on div "View" at bounding box center [92, 48] width 18 height 10
click at [66, 65] on icon at bounding box center [67, 62] width 6 height 6
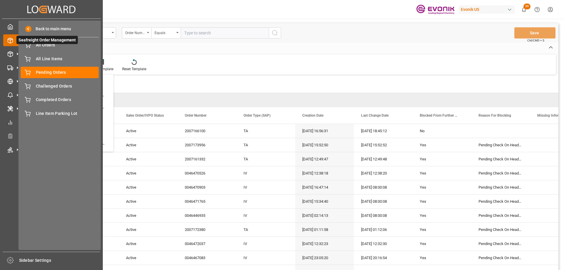
click at [4, 40] on div at bounding box center [8, 40] width 10 height 6
click at [48, 60] on span "All Line Items" at bounding box center [67, 59] width 63 height 6
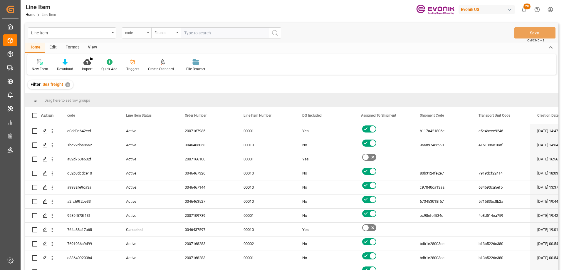
click at [132, 35] on div "code" at bounding box center [135, 32] width 20 height 7
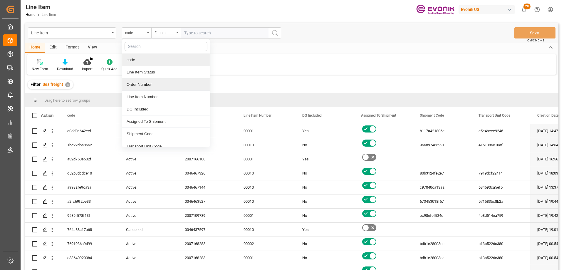
click at [146, 84] on div "Order Number" at bounding box center [166, 84] width 88 height 12
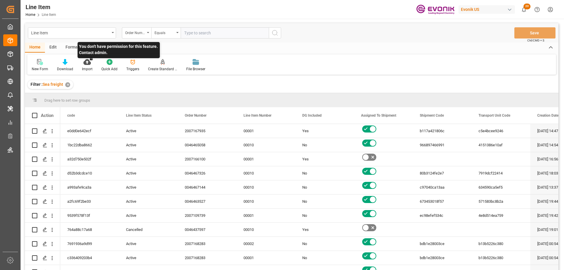
click at [93, 47] on p "You don't have permission for this feature. Contact admin." at bounding box center [119, 50] width 82 height 16
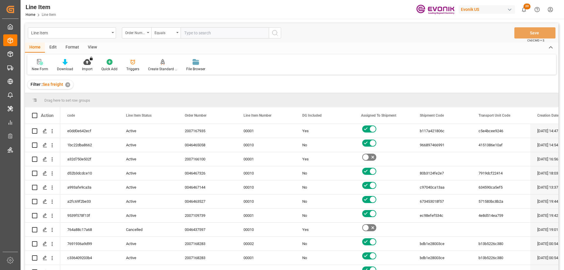
click at [91, 49] on div "View" at bounding box center [92, 48] width 18 height 10
click at [71, 63] on div at bounding box center [66, 62] width 29 height 6
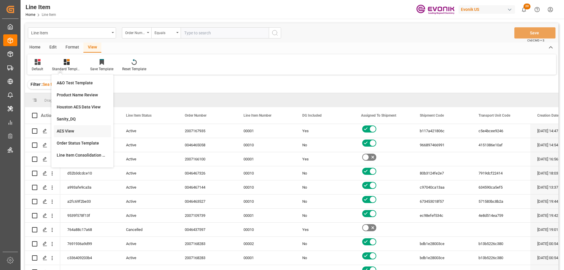
click at [69, 131] on div "AES View" at bounding box center [82, 131] width 51 height 6
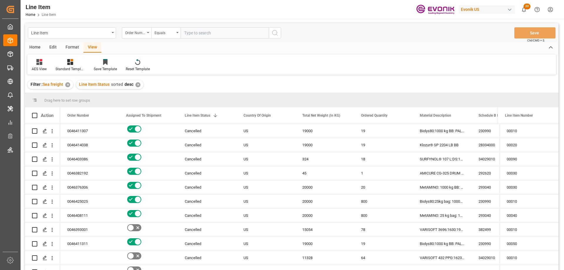
click at [199, 34] on input "text" at bounding box center [225, 32] width 88 height 11
paste input "2007147880"
type input "2007147880"
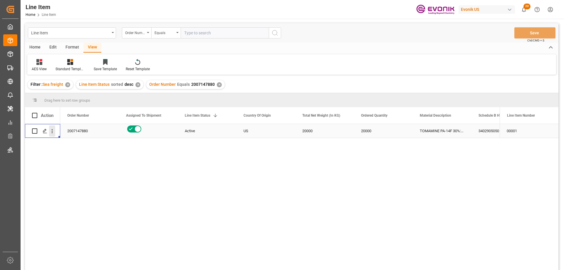
click at [51, 128] on icon "open menu" at bounding box center [52, 131] width 6 height 6
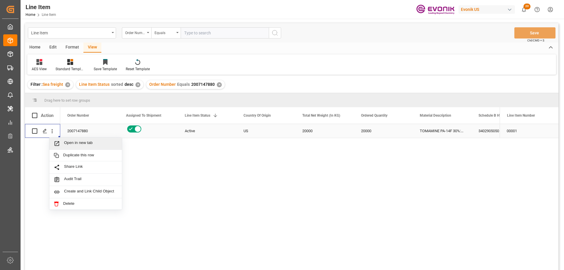
click at [71, 144] on span "Open in new tab" at bounding box center [90, 143] width 53 height 6
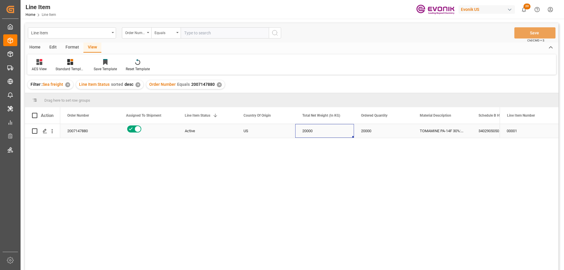
click at [343, 128] on div "20000" at bounding box center [324, 131] width 59 height 14
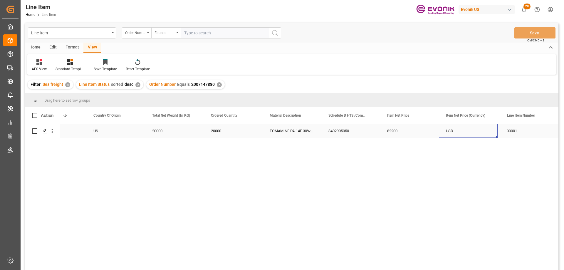
scroll to position [0, 209]
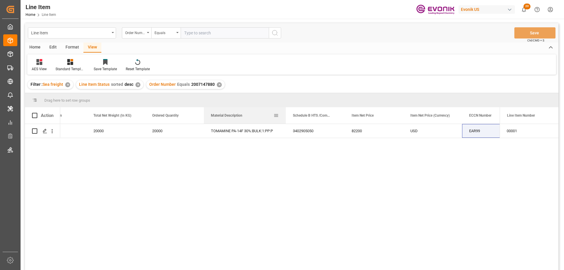
drag, startPoint x: 262, startPoint y: 114, endPoint x: 285, endPoint y: 114, distance: 23.2
click at [285, 114] on div at bounding box center [286, 115] width 2 height 16
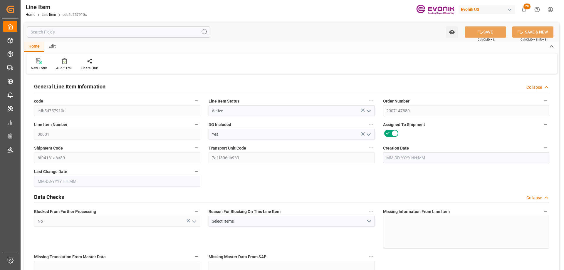
type input "0"
type input "20000"
type input "0"
type input "20000"
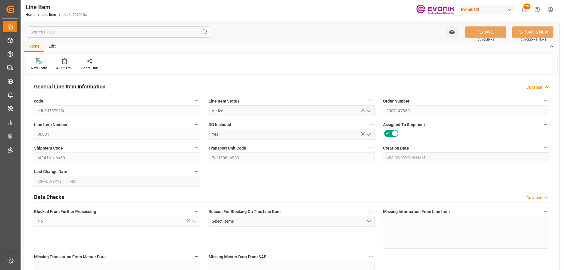
type input "82200"
type input "20000"
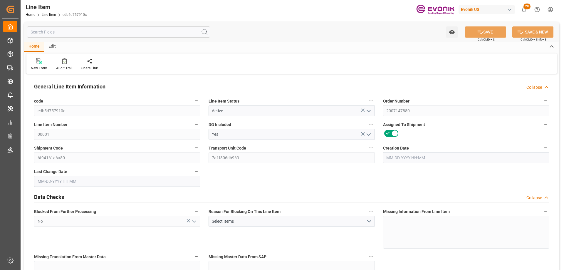
type input "20000"
type input "0"
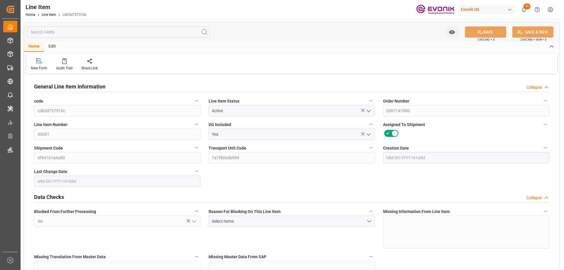
type input "20000"
type input "0"
type input "[DATE] 12:22"
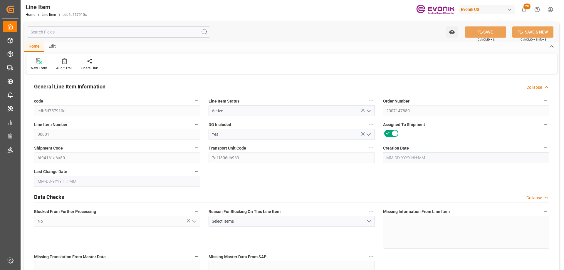
type input "[DATE] 17:20"
type input "[DATE]"
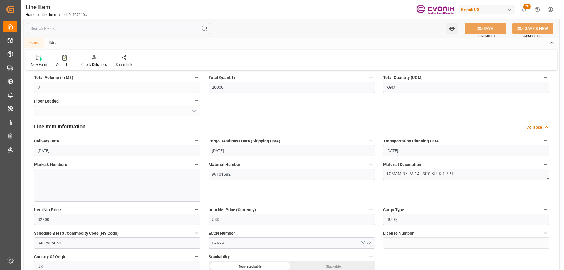
scroll to position [294, 0]
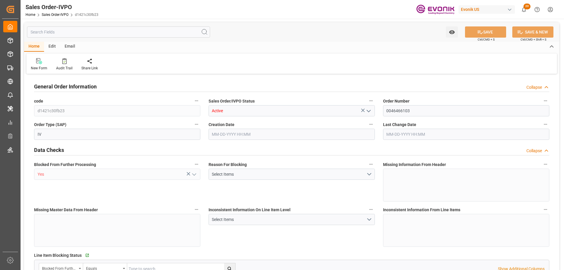
type input "DEHAM"
type input "0"
type input "1"
type input "1059"
type input "[DATE] 19:32"
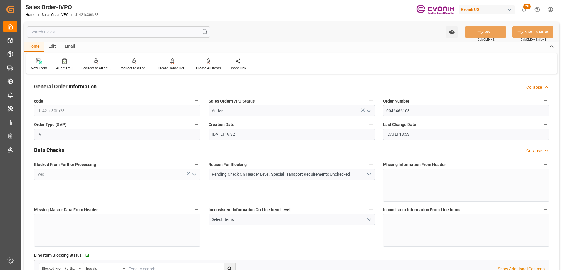
type input "[DATE] 18:53"
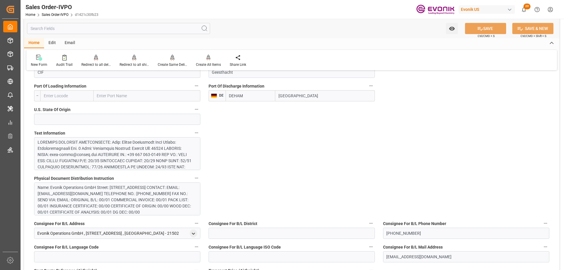
scroll to position [323, 0]
